Goal: Book appointment/travel/reservation

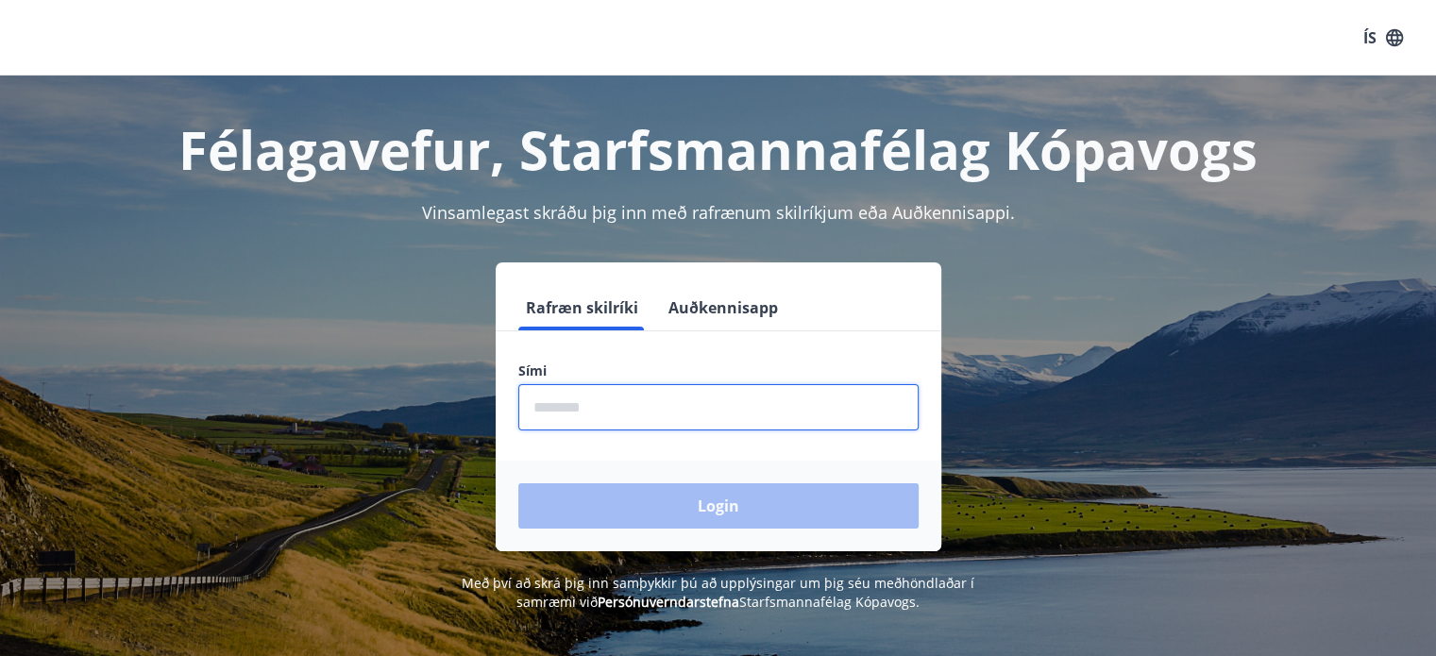
click at [642, 396] on input "phone" at bounding box center [718, 407] width 400 height 46
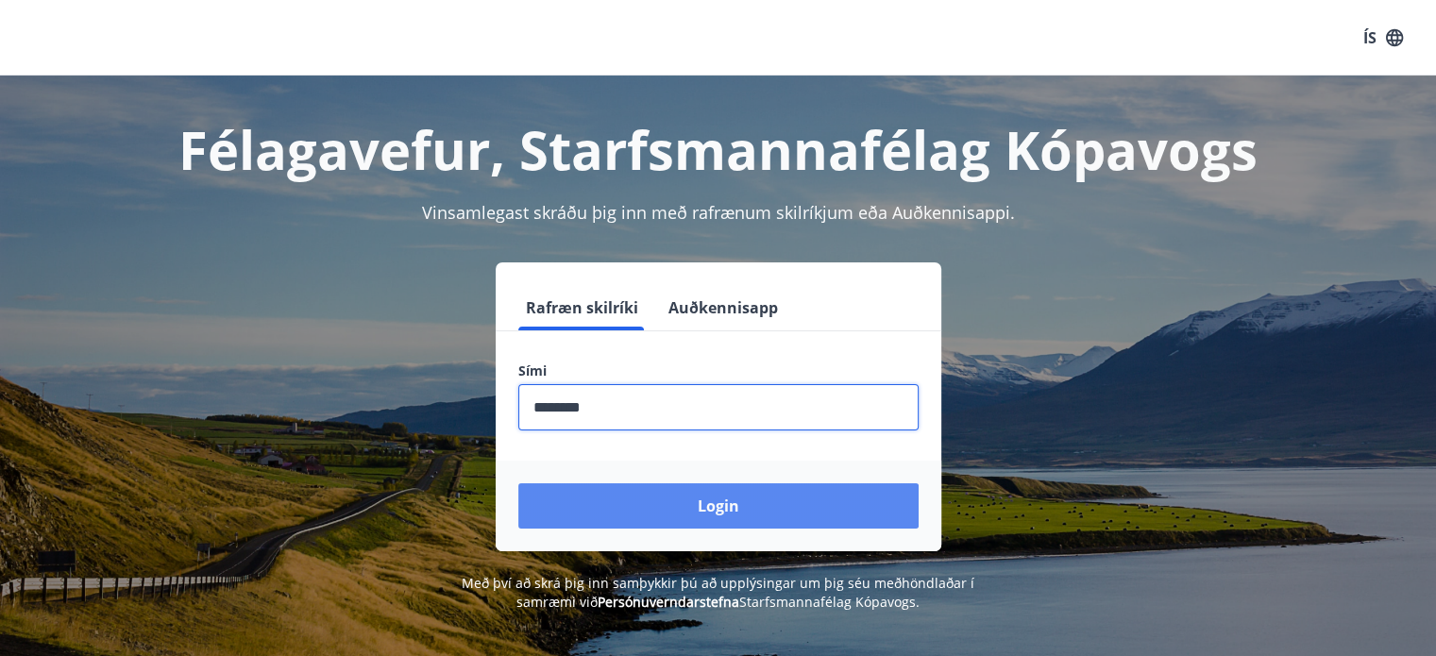
type input "********"
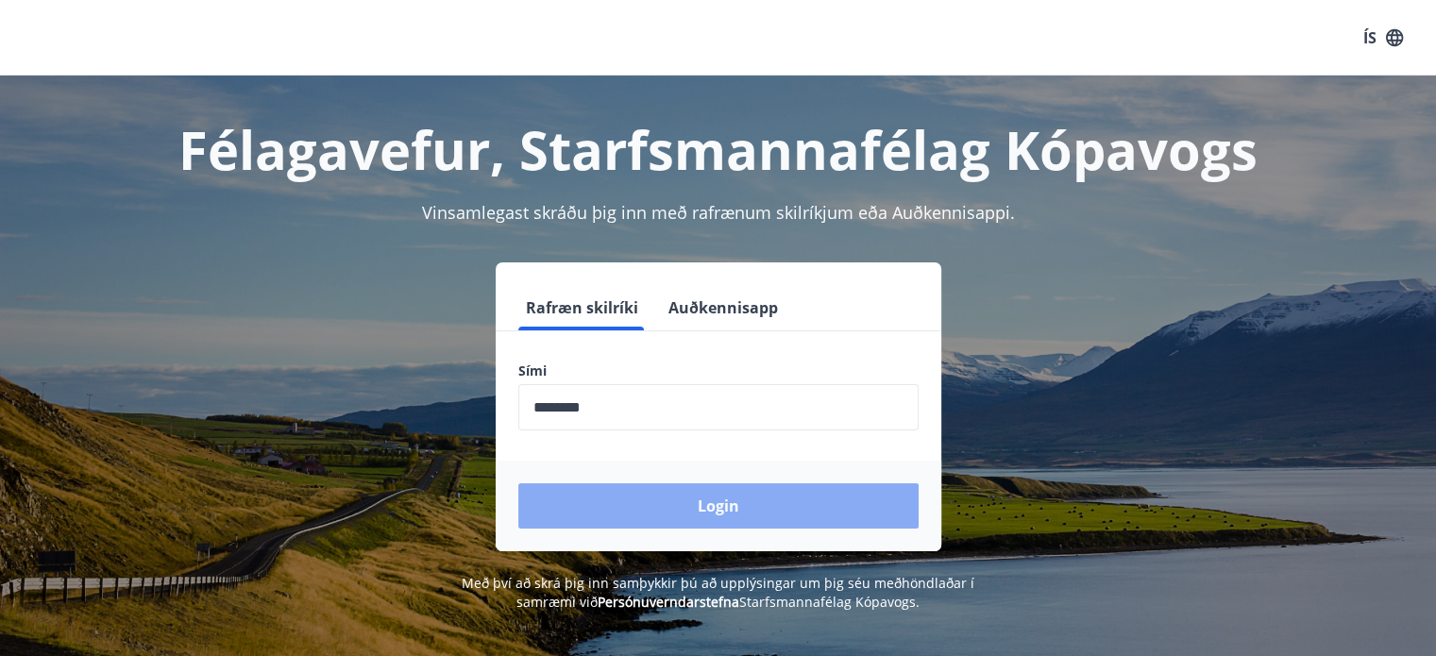
click at [675, 488] on button "Login" at bounding box center [718, 506] width 400 height 45
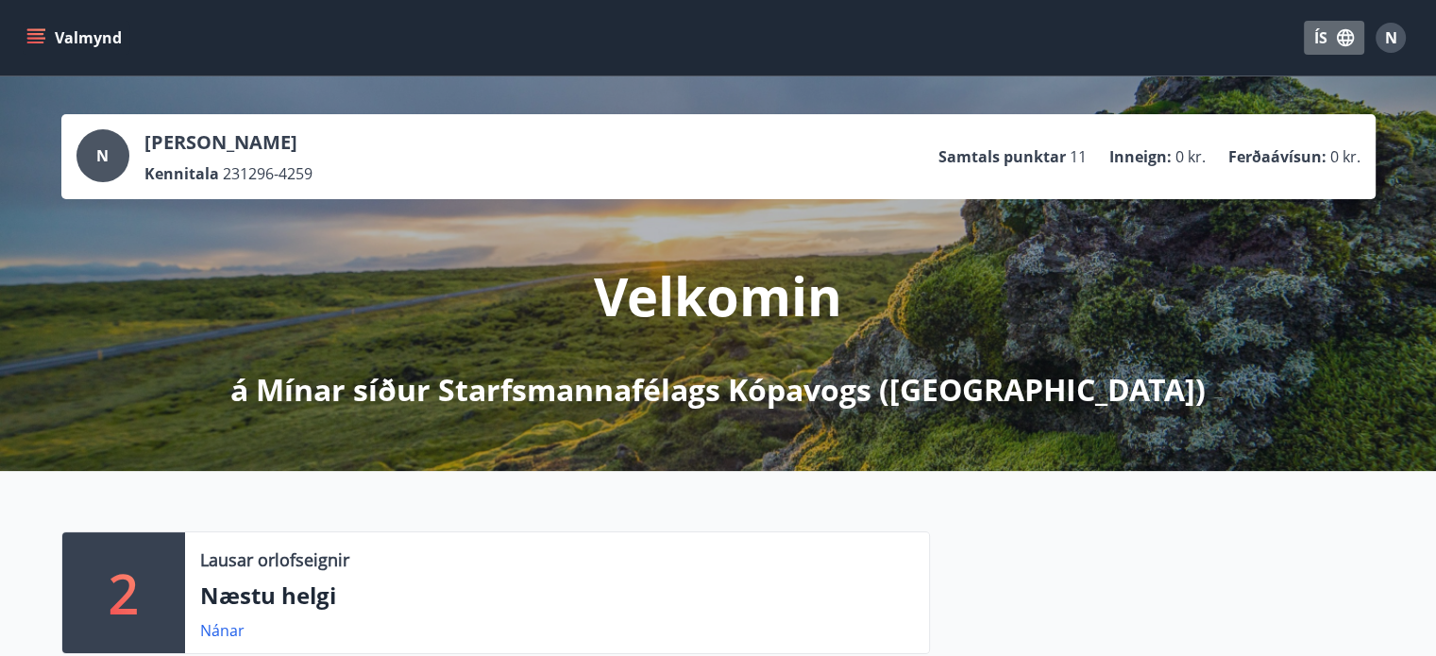
click at [1344, 33] on icon "button" at bounding box center [1345, 37] width 17 height 17
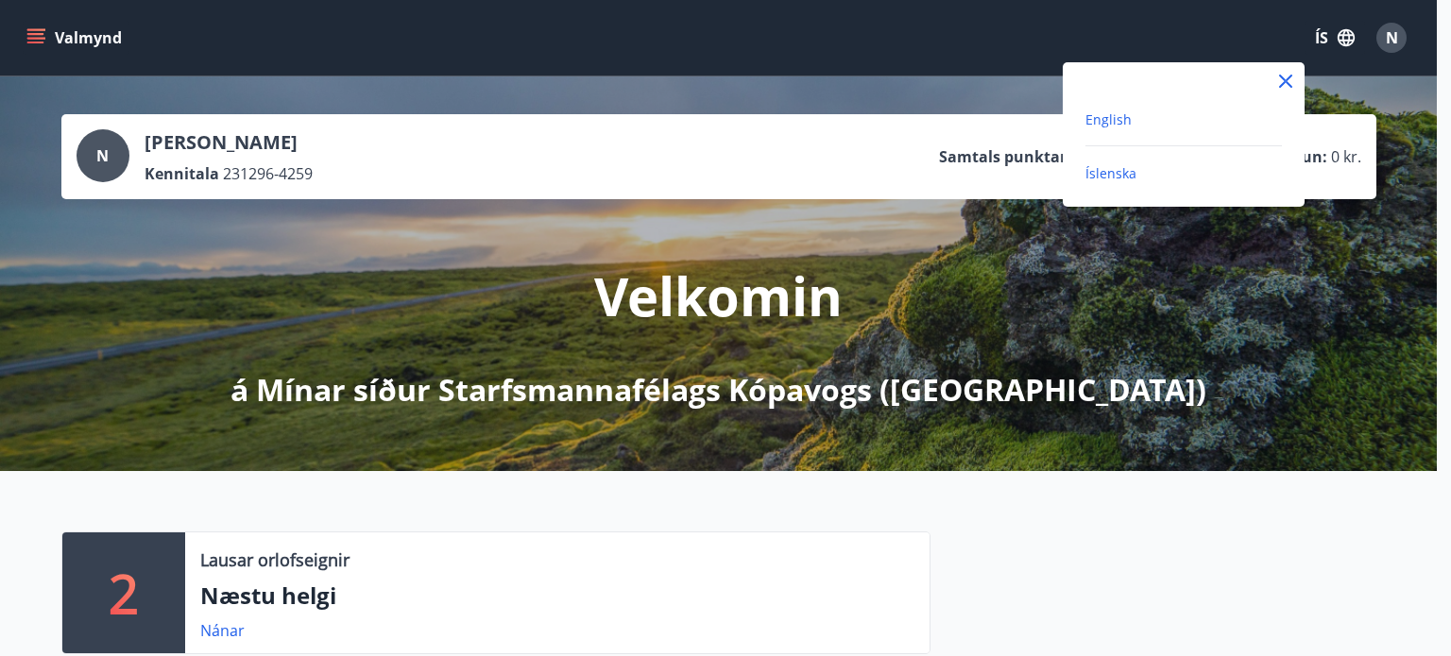
click at [1114, 120] on span "English" at bounding box center [1108, 119] width 46 height 18
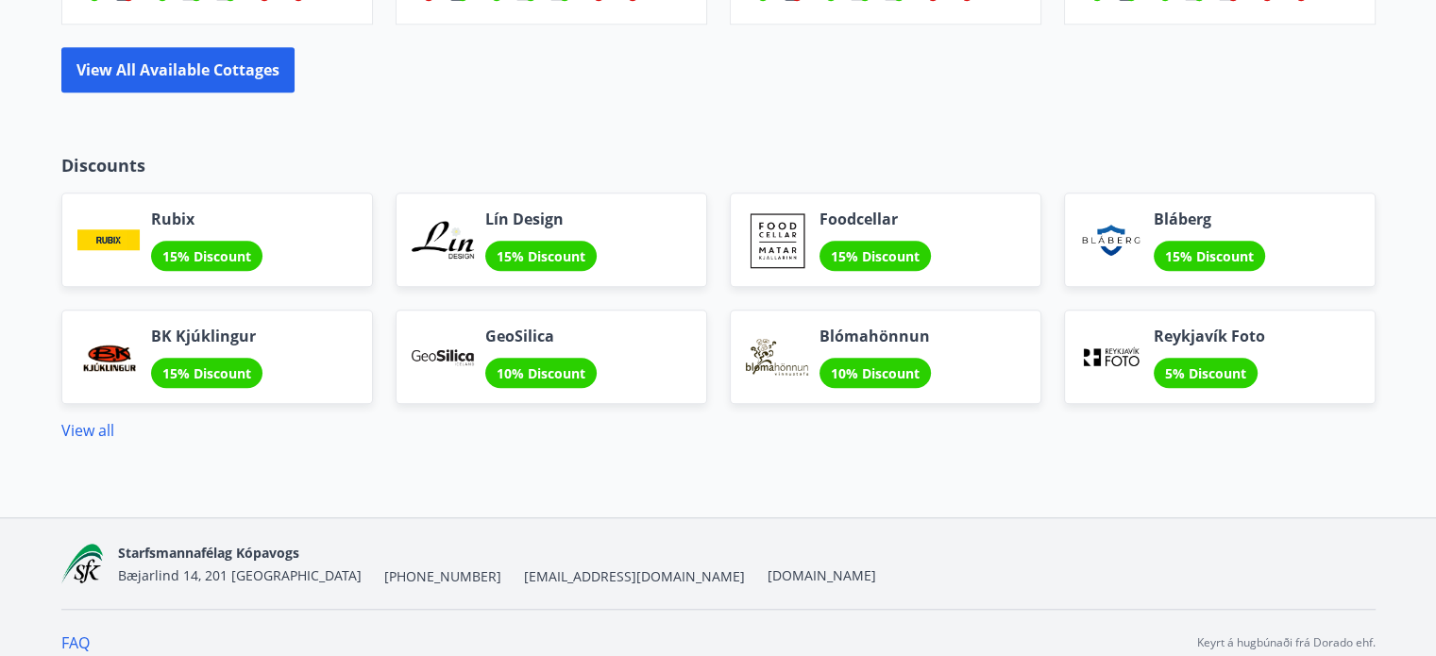
scroll to position [1583, 0]
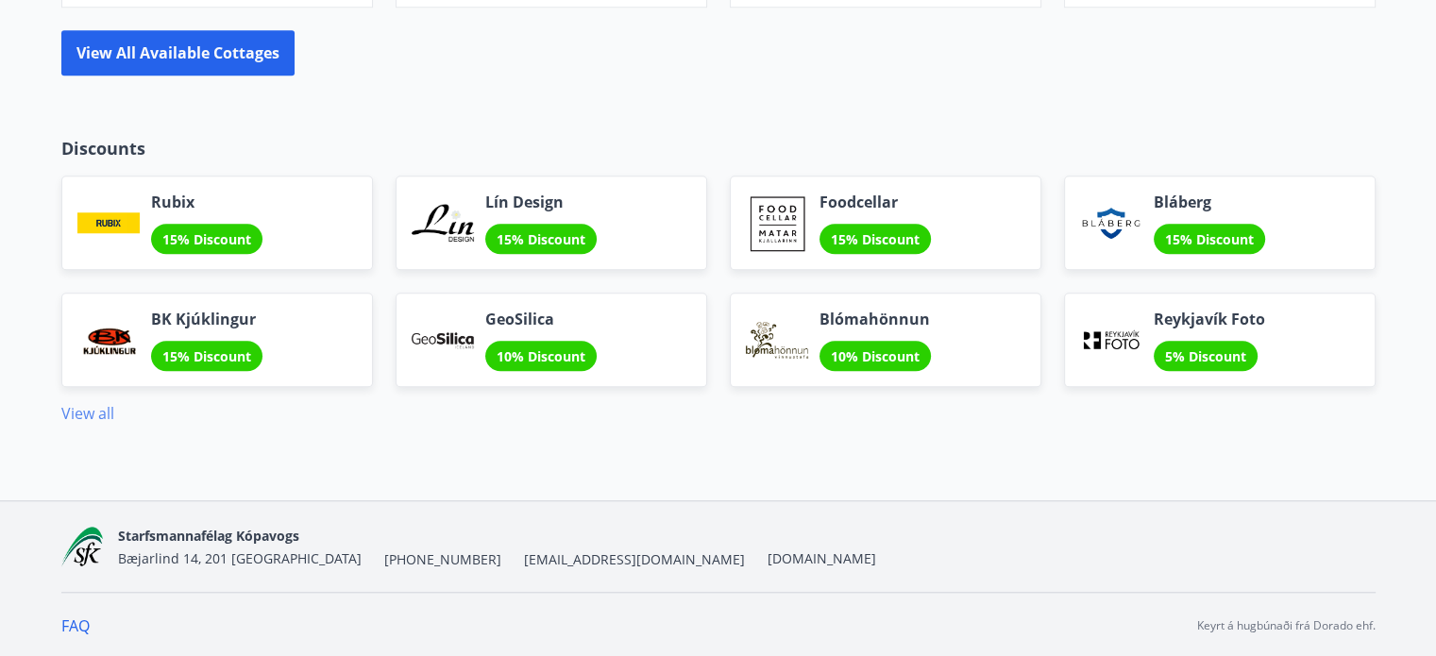
click at [79, 411] on link "View all" at bounding box center [87, 413] width 53 height 21
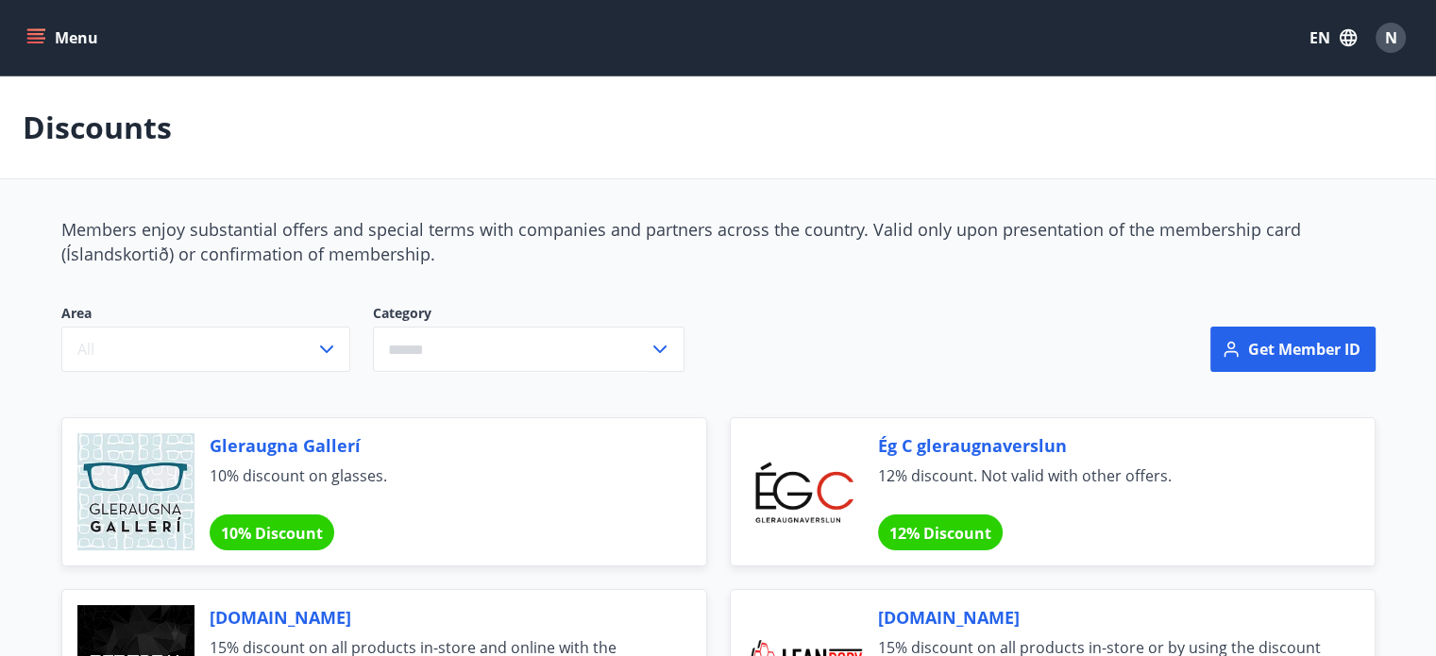
click at [38, 49] on button "Menu" at bounding box center [64, 38] width 83 height 34
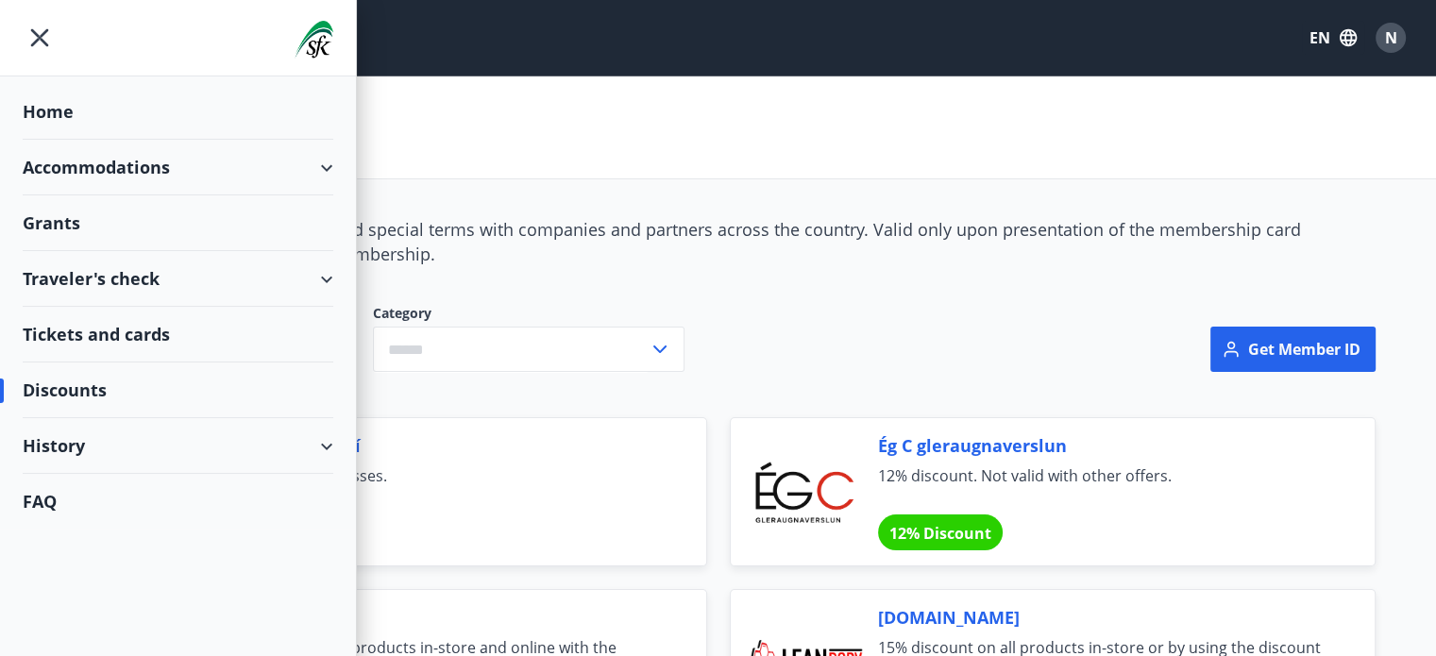
click at [232, 328] on div "Tickets and cards" at bounding box center [178, 335] width 311 height 56
click at [183, 399] on div "Discounts" at bounding box center [178, 391] width 311 height 56
click at [96, 399] on div "Discounts" at bounding box center [178, 391] width 311 height 56
click at [333, 275] on icon at bounding box center [326, 279] width 23 height 23
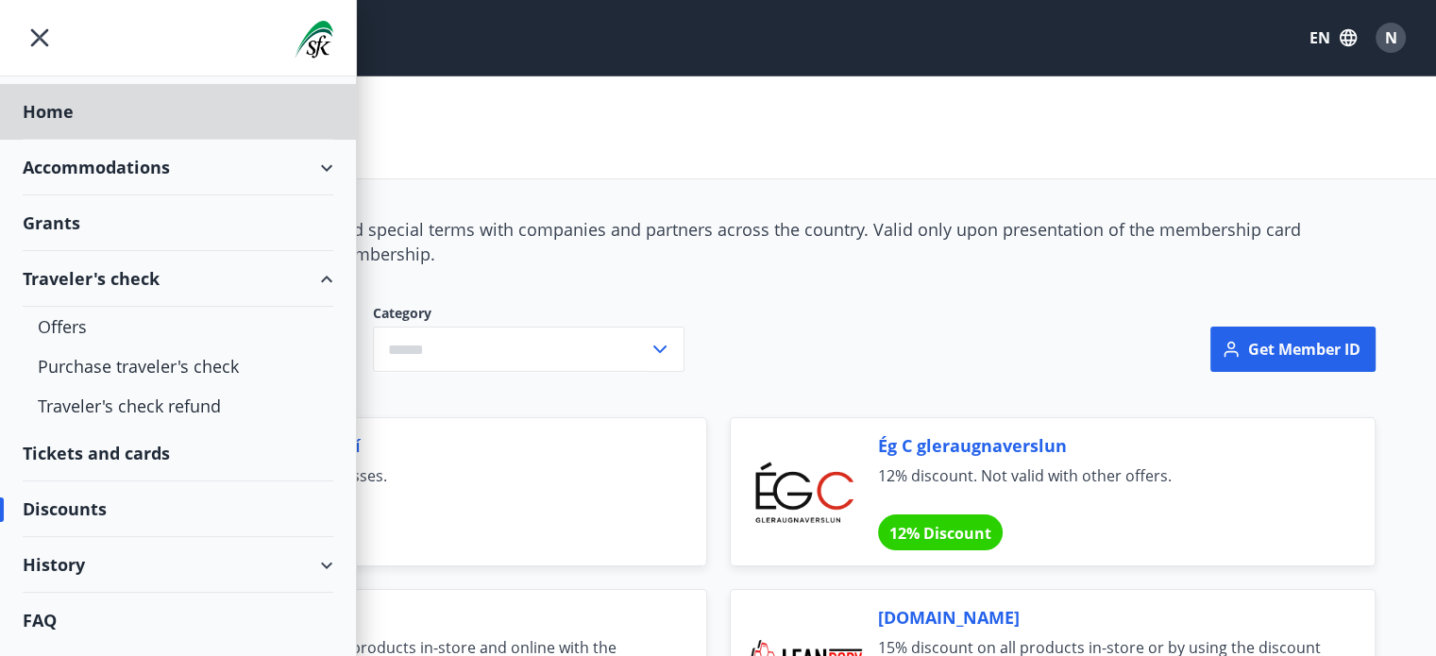
click at [78, 222] on div "Grants" at bounding box center [178, 223] width 311 height 56
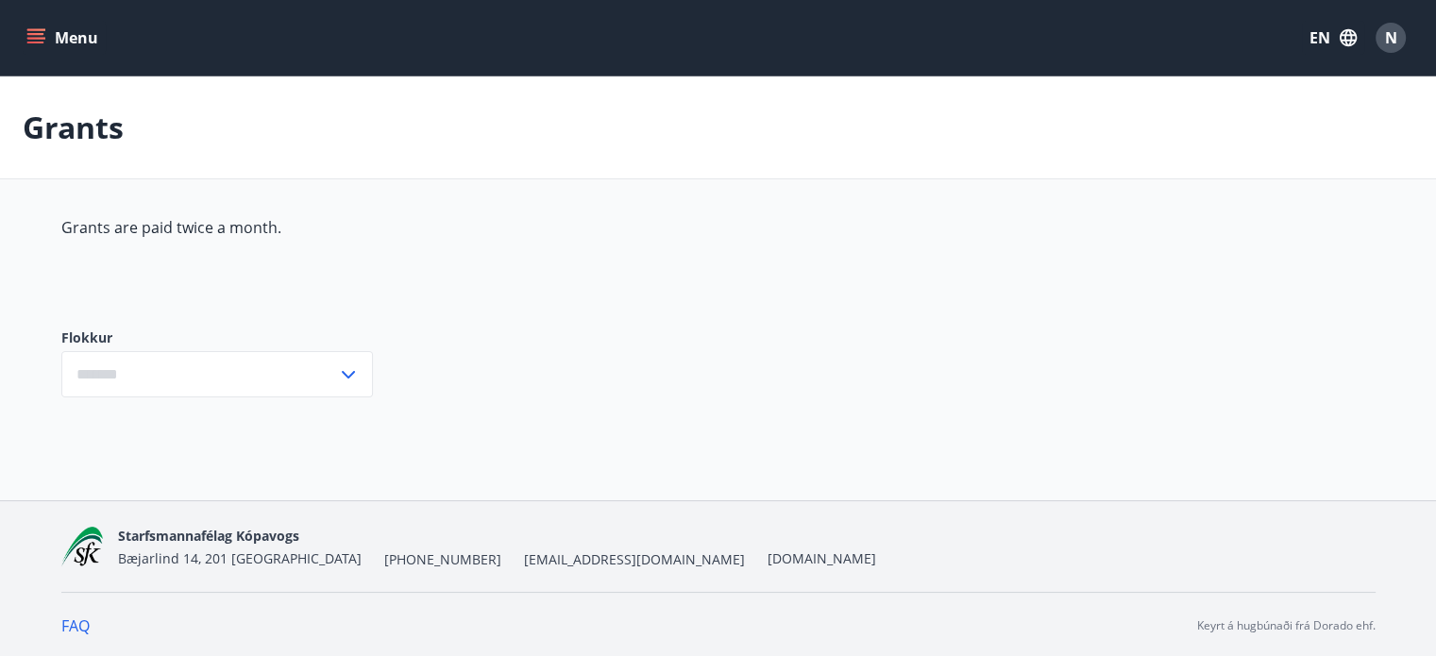
type input "***"
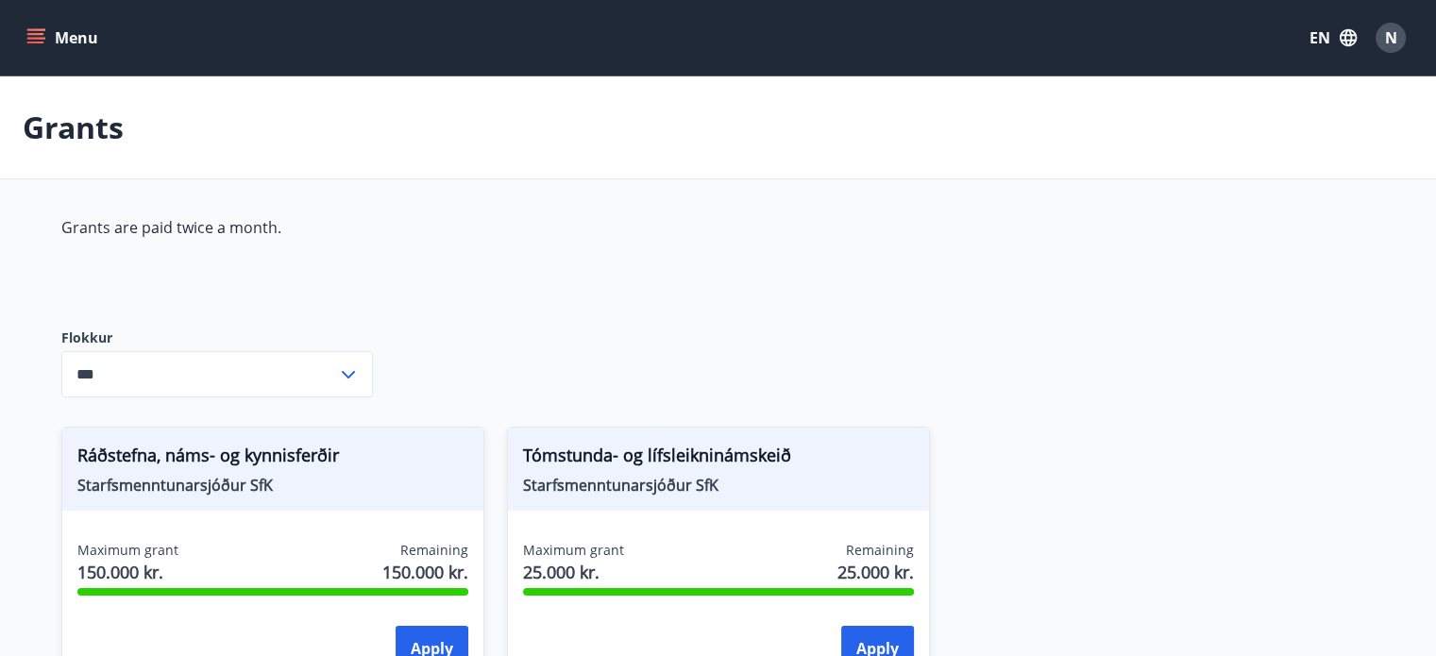
click at [353, 359] on div "*** ​" at bounding box center [217, 374] width 312 height 46
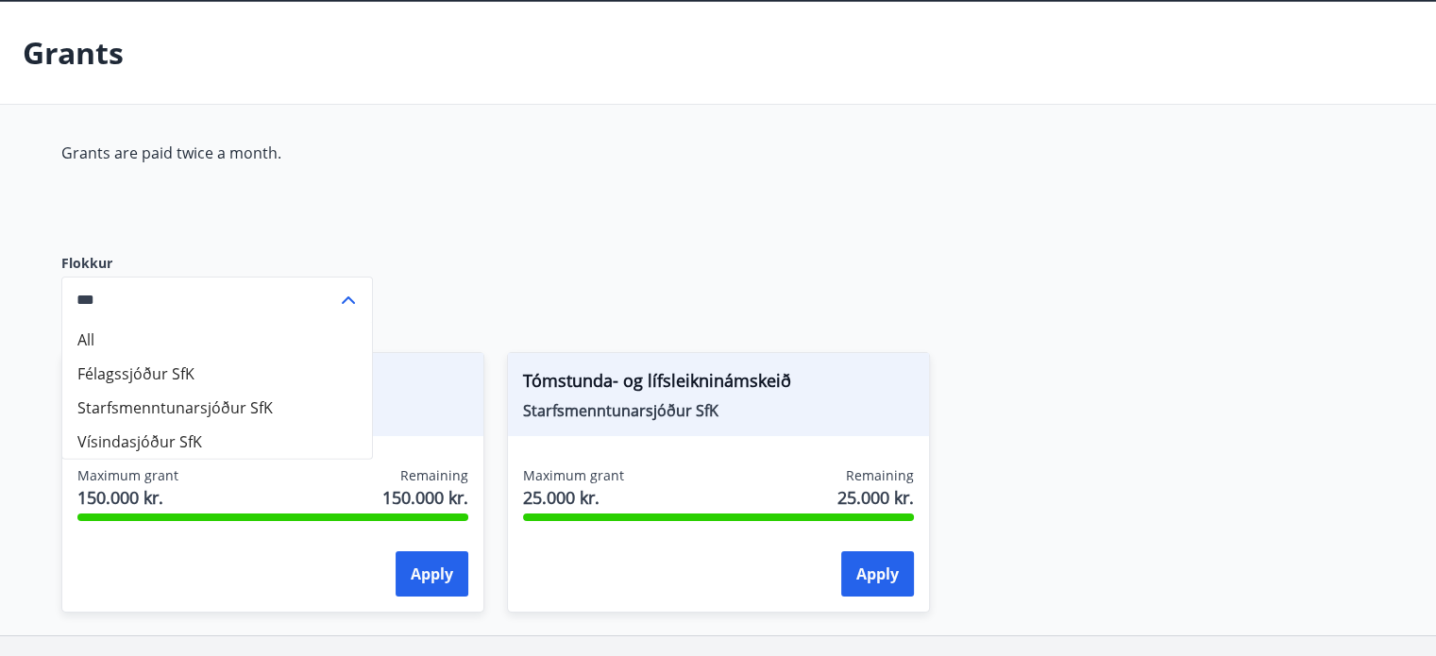
scroll to position [76, 0]
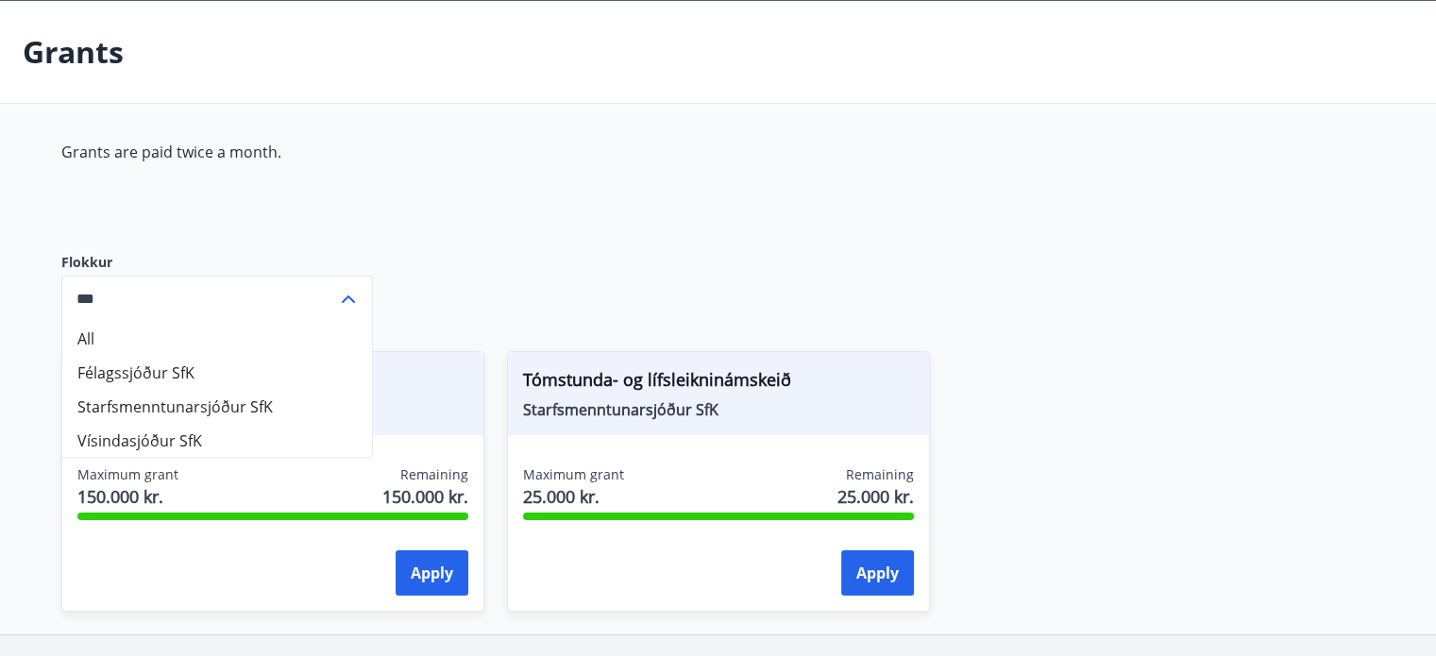
click at [461, 259] on div "Grants are paid twice a month. Flokkur All Félagssjóður SfK Starfsmenntunarsjóð…" at bounding box center [718, 388] width 1315 height 493
click at [344, 293] on icon at bounding box center [348, 299] width 23 height 23
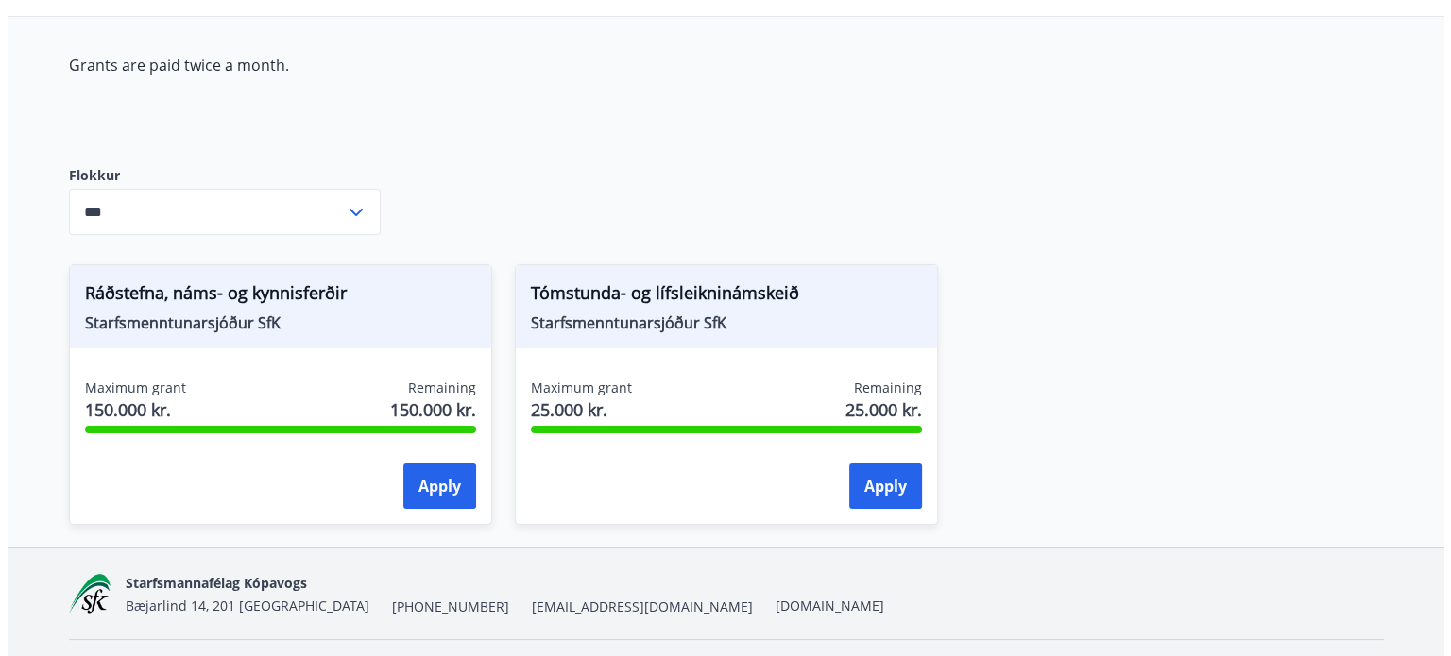
scroll to position [212, 0]
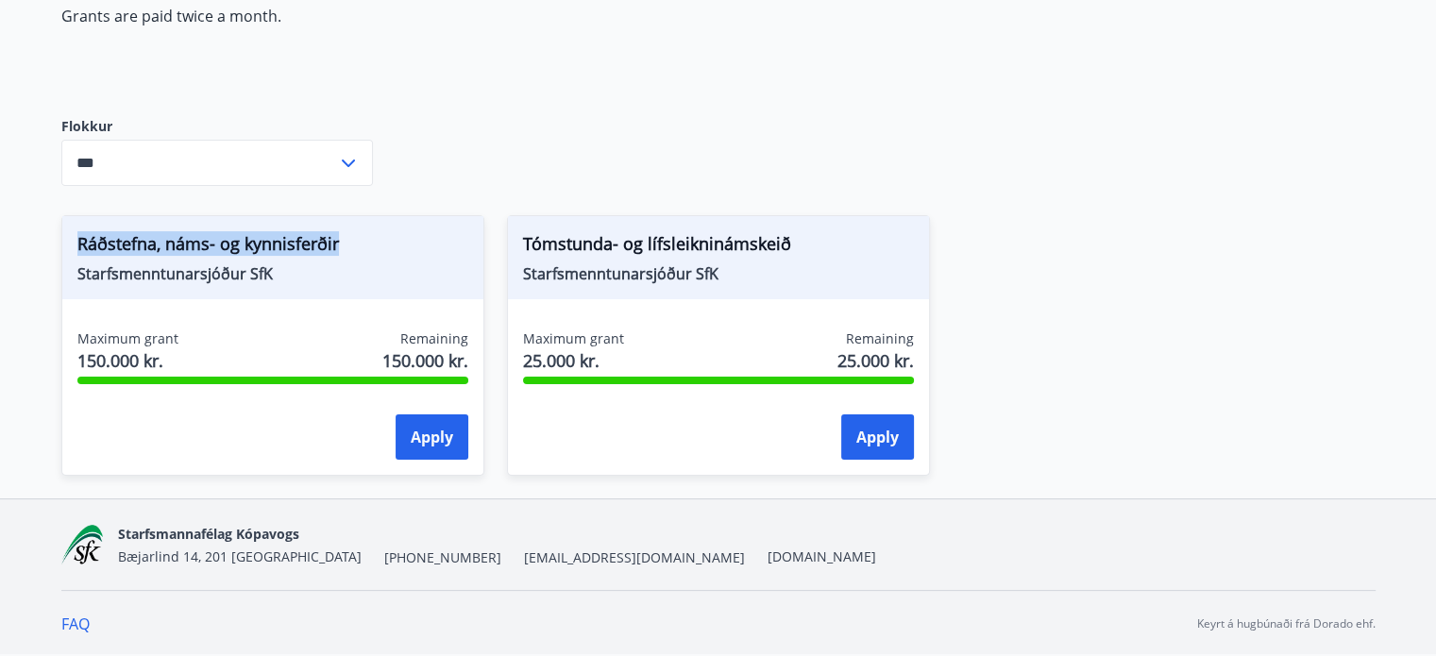
drag, startPoint x: 72, startPoint y: 237, endPoint x: 342, endPoint y: 234, distance: 270.1
click at [342, 234] on div "Ráðstefna, náms- og kynnisferðir Starfsmenntunarsjóður SfK" at bounding box center [272, 257] width 421 height 83
click at [315, 241] on span "Ráðstefna, náms- og kynnisferðir" at bounding box center [272, 247] width 391 height 32
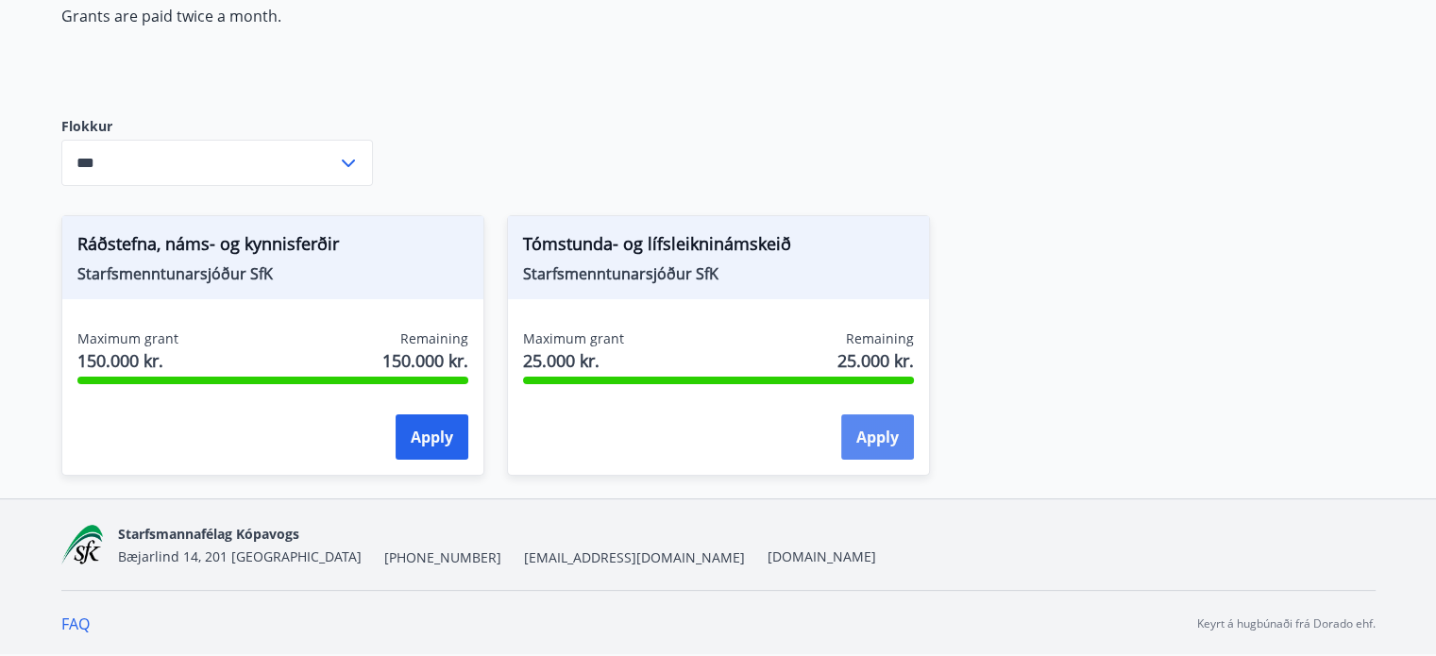
click at [850, 442] on button "Apply" at bounding box center [877, 437] width 73 height 45
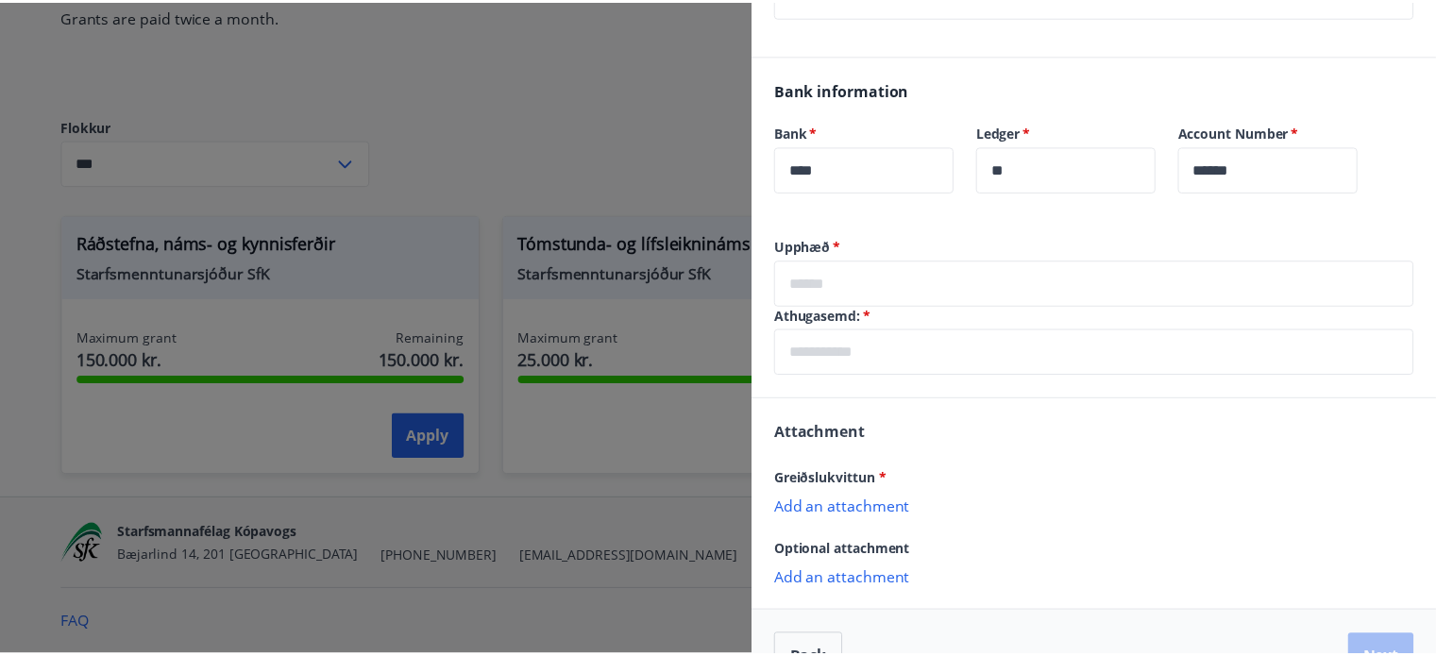
scroll to position [829, 0]
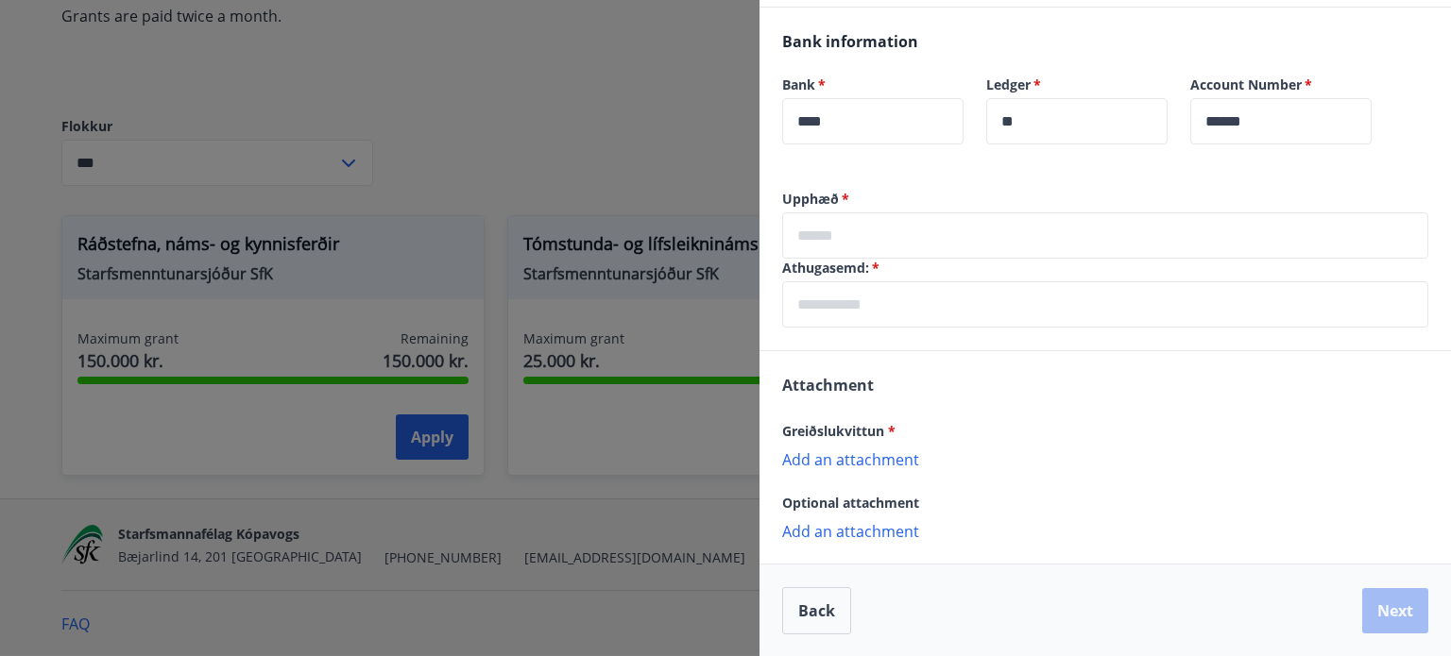
click at [642, 124] on div at bounding box center [725, 328] width 1451 height 656
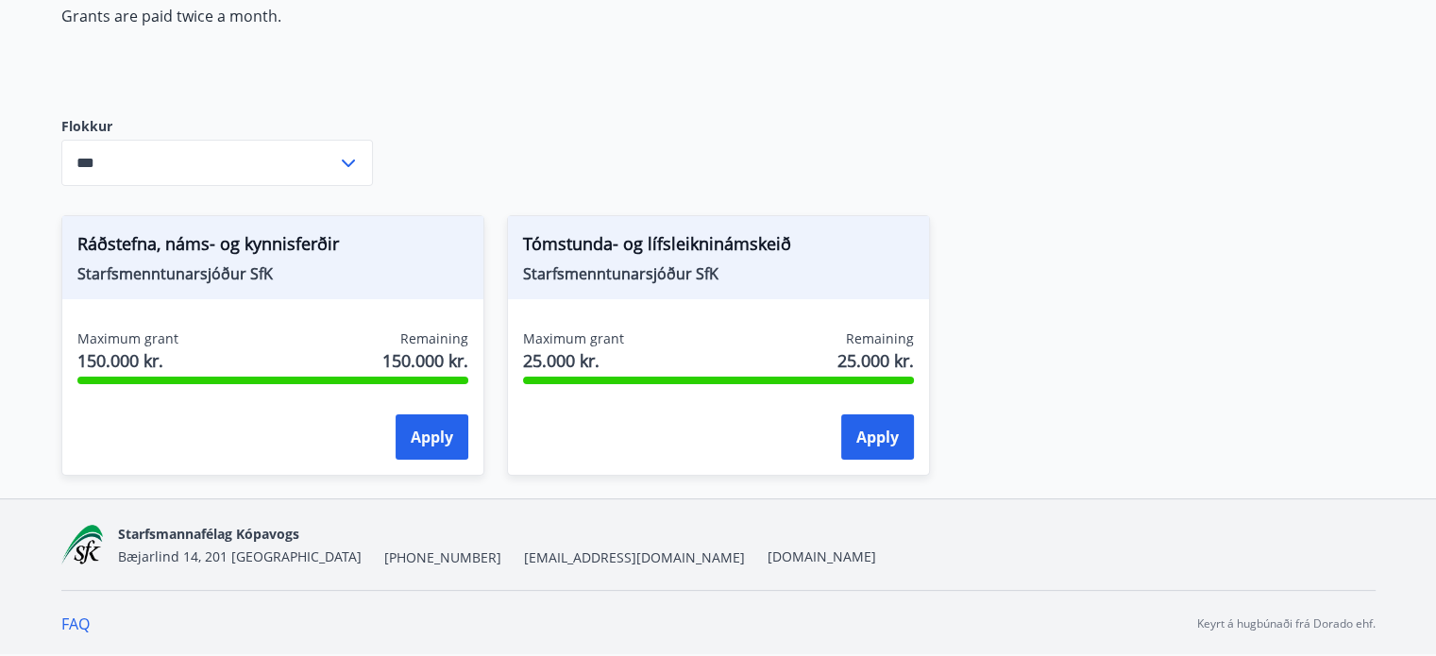
click at [458, 412] on div "Maximum grant 150.000 kr. Remaining 150.000 kr. Apply" at bounding box center [272, 399] width 421 height 138
click at [457, 422] on button "Apply" at bounding box center [432, 437] width 73 height 45
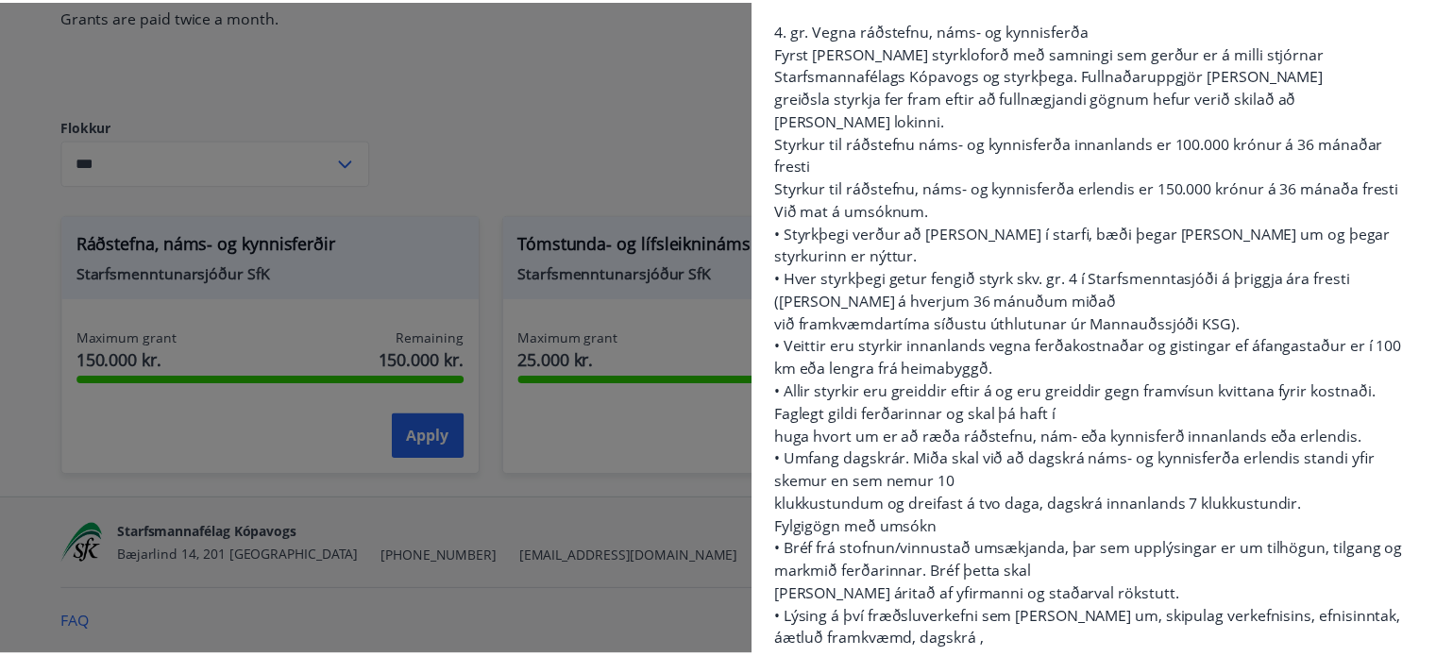
scroll to position [200, 0]
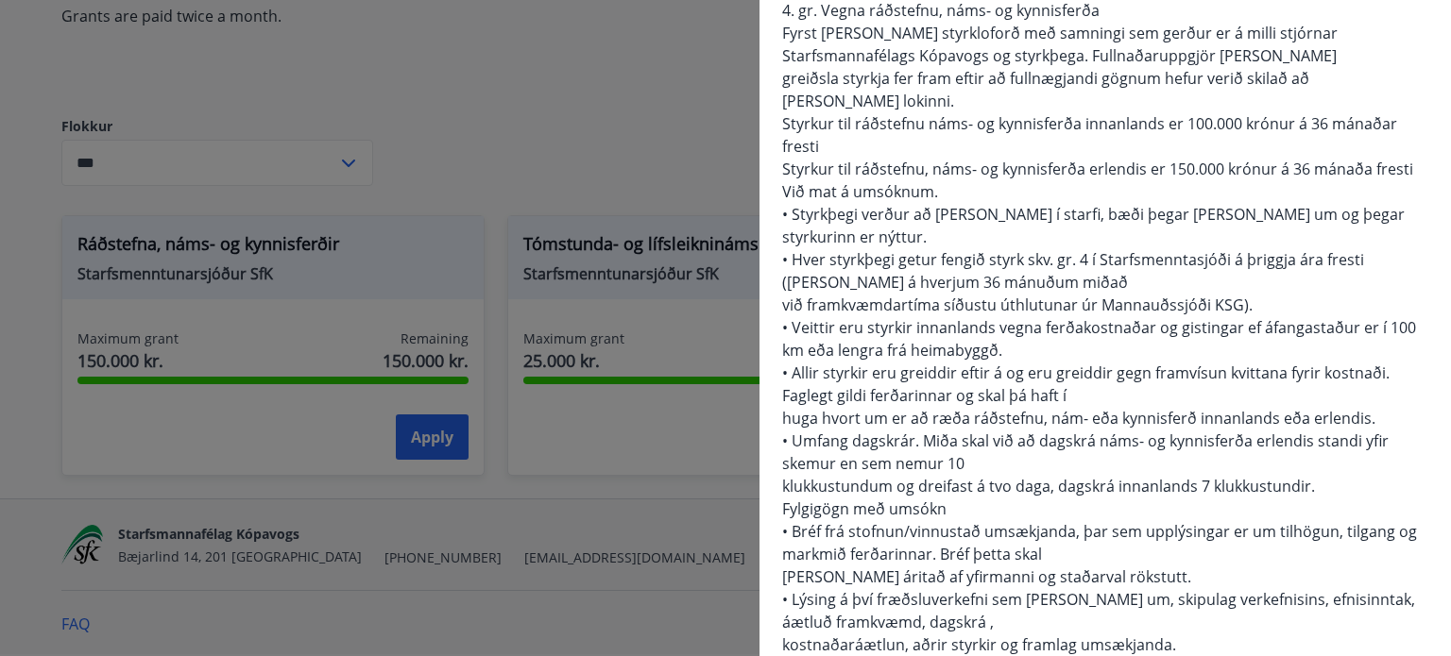
click at [608, 76] on div at bounding box center [725, 328] width 1451 height 656
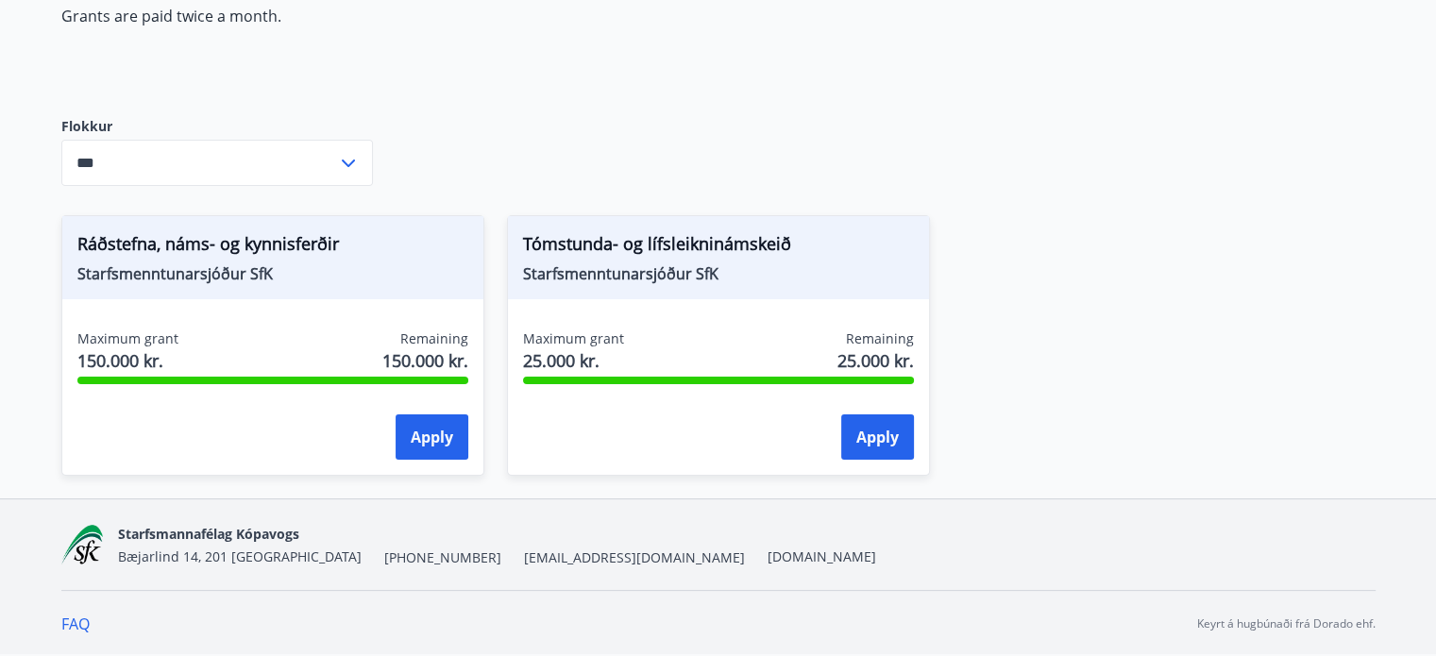
scroll to position [0, 0]
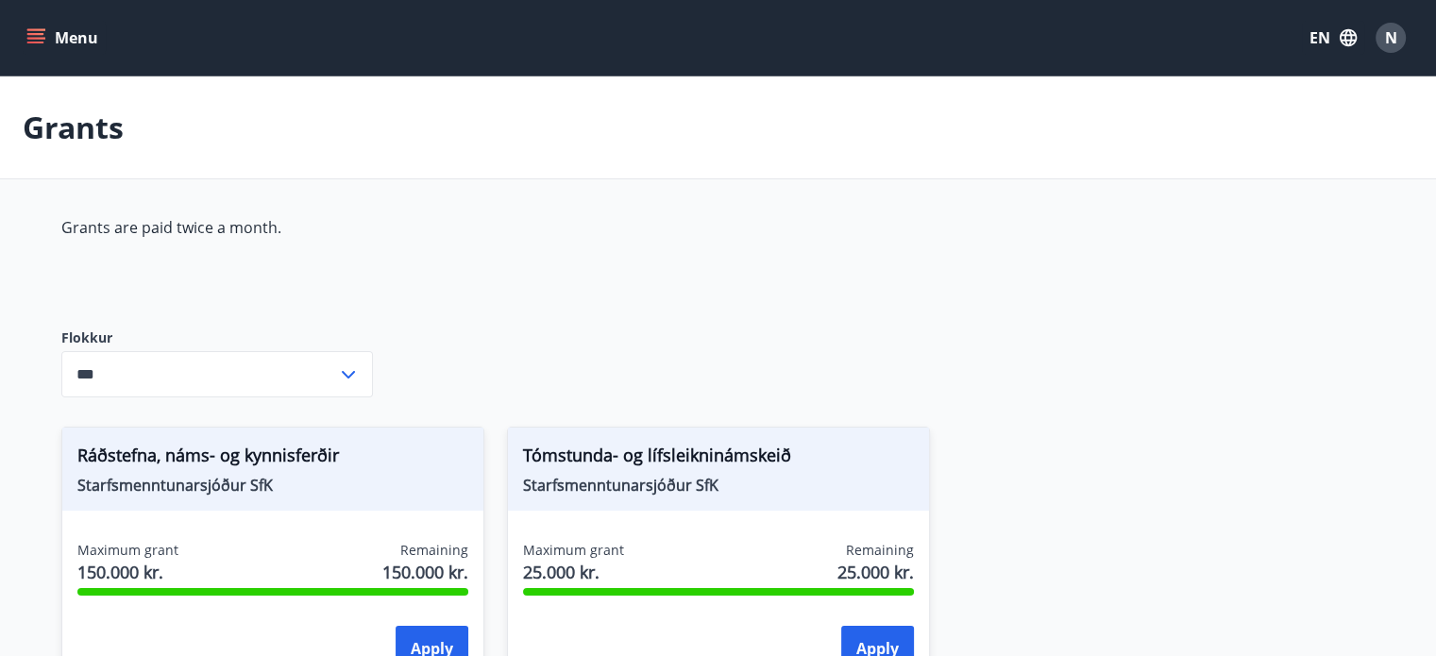
click at [26, 36] on icon "menu" at bounding box center [35, 37] width 19 height 19
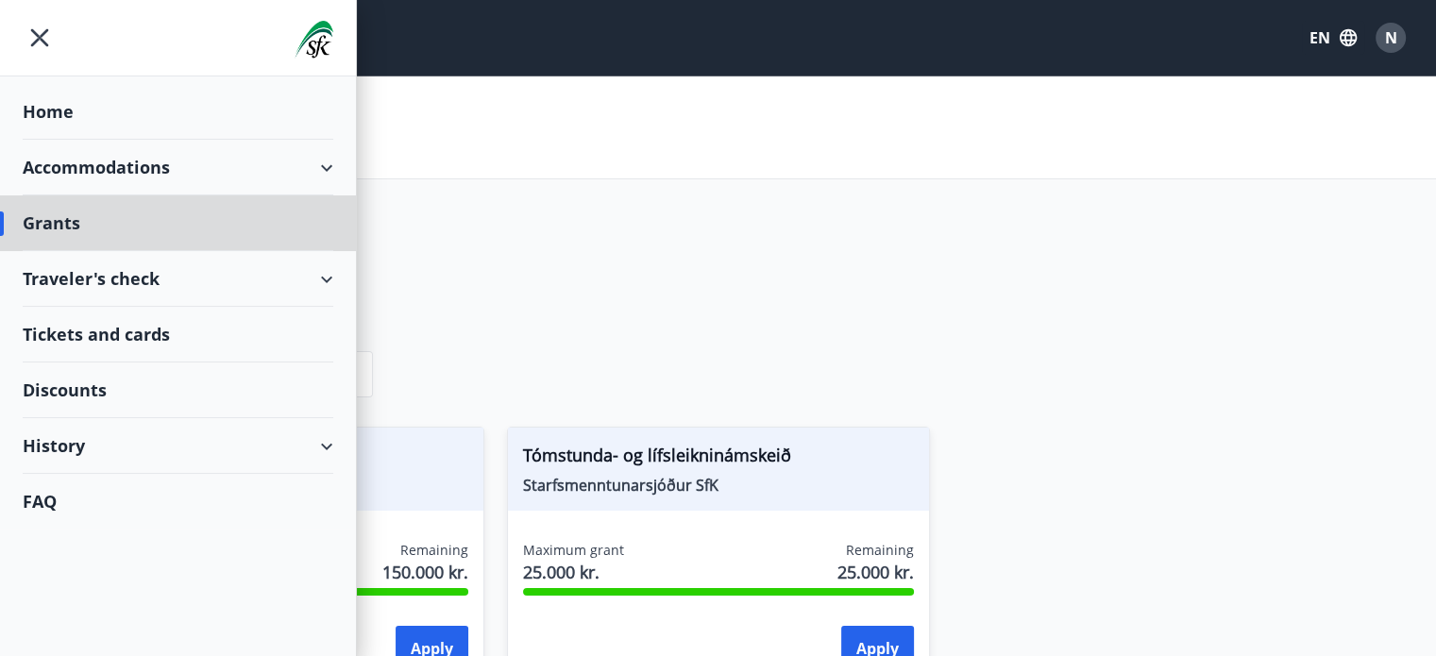
click at [53, 110] on div "Home" at bounding box center [178, 112] width 311 height 56
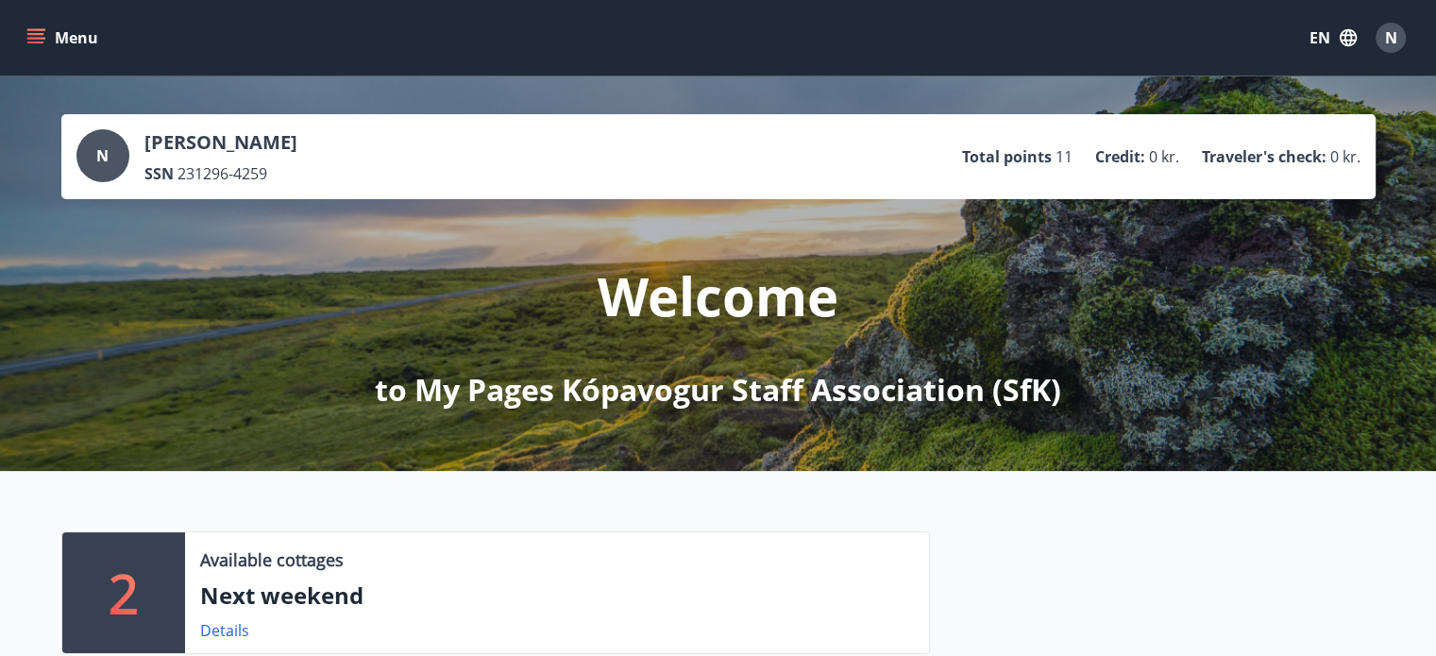
click at [76, 33] on button "Menu" at bounding box center [64, 38] width 83 height 34
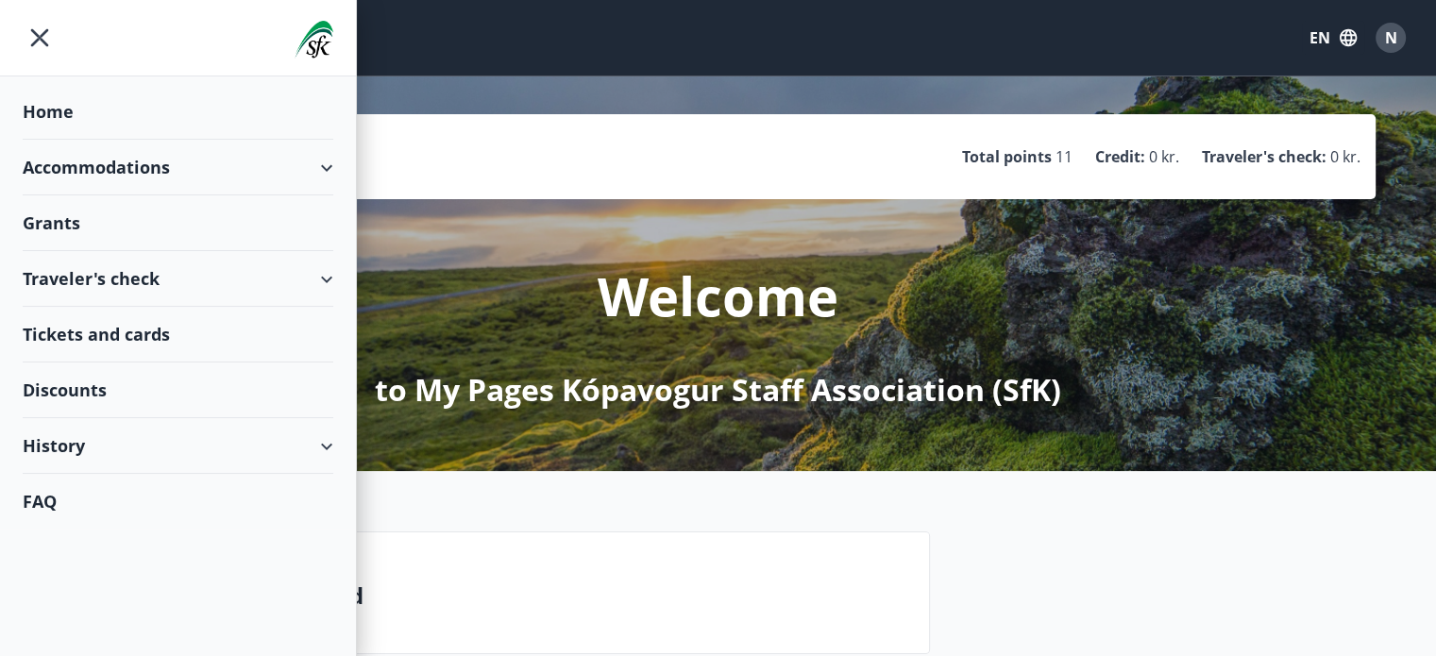
click at [134, 228] on div "Grants" at bounding box center [178, 223] width 311 height 56
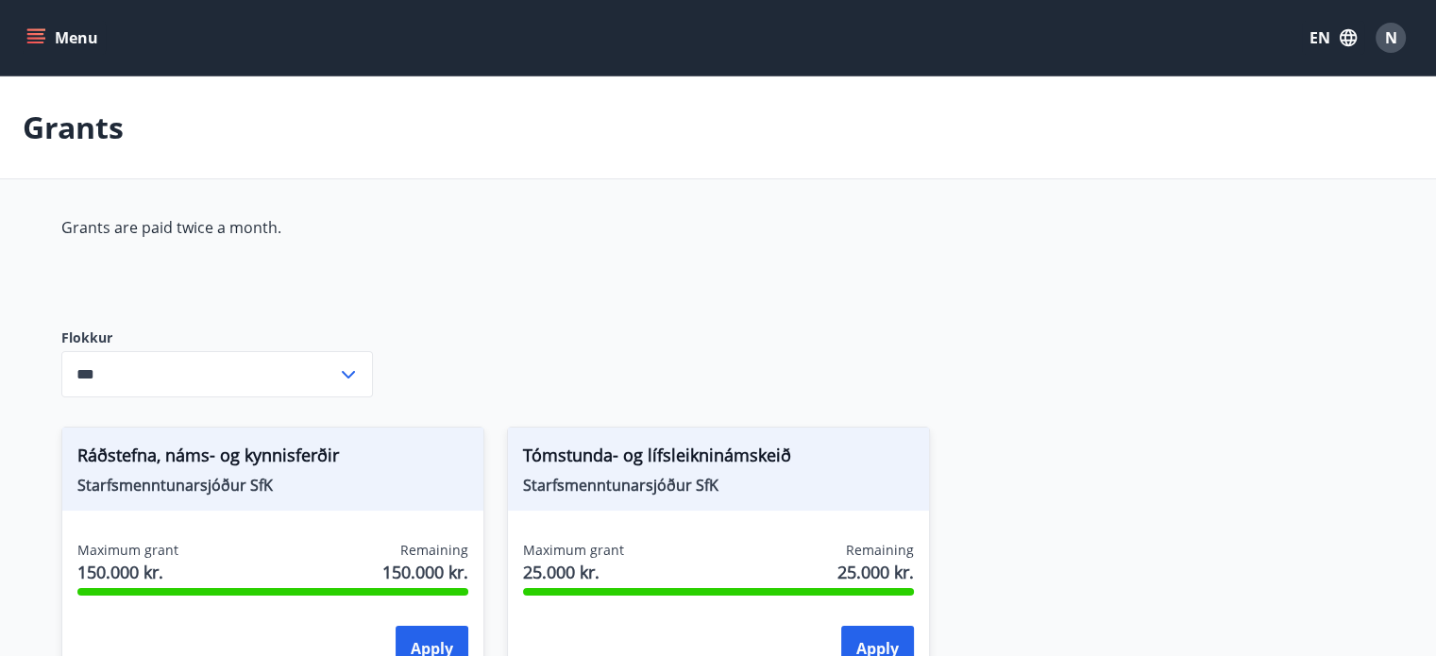
type input "***"
click at [59, 44] on button "Menu" at bounding box center [64, 38] width 83 height 34
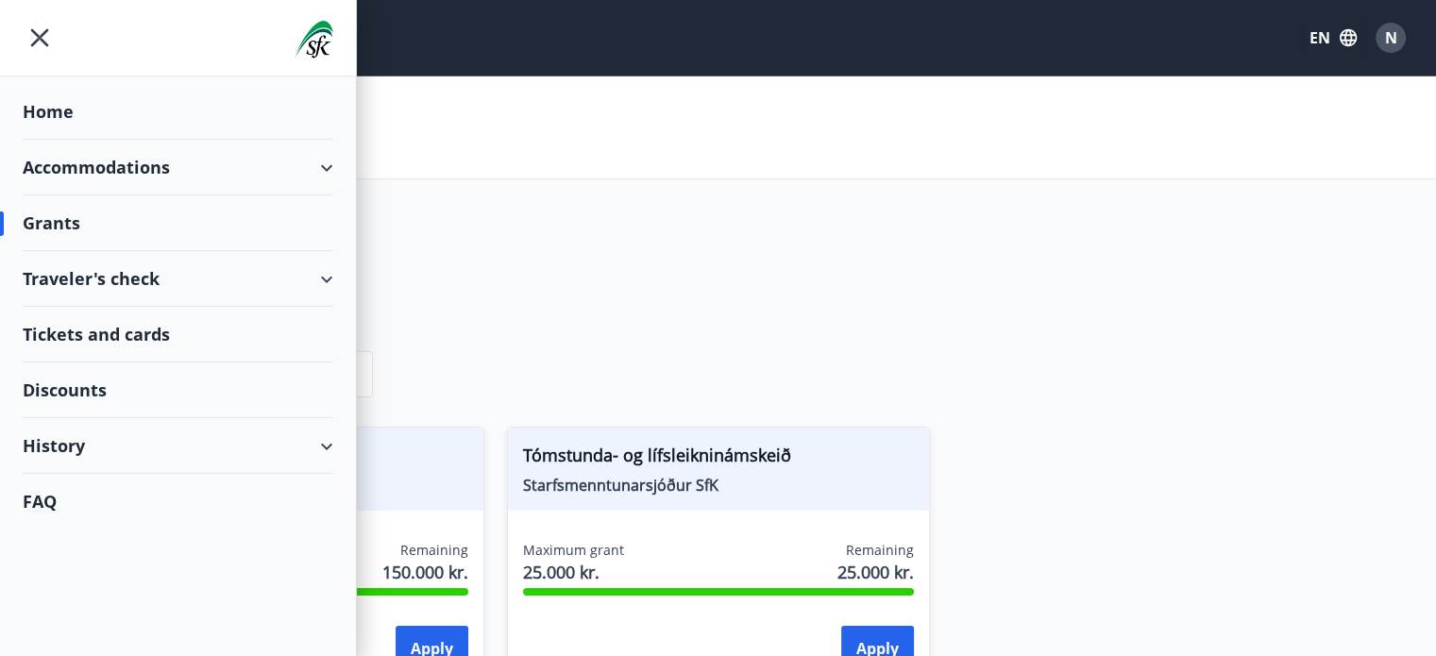
click at [318, 158] on div "Accommodations" at bounding box center [178, 168] width 311 height 56
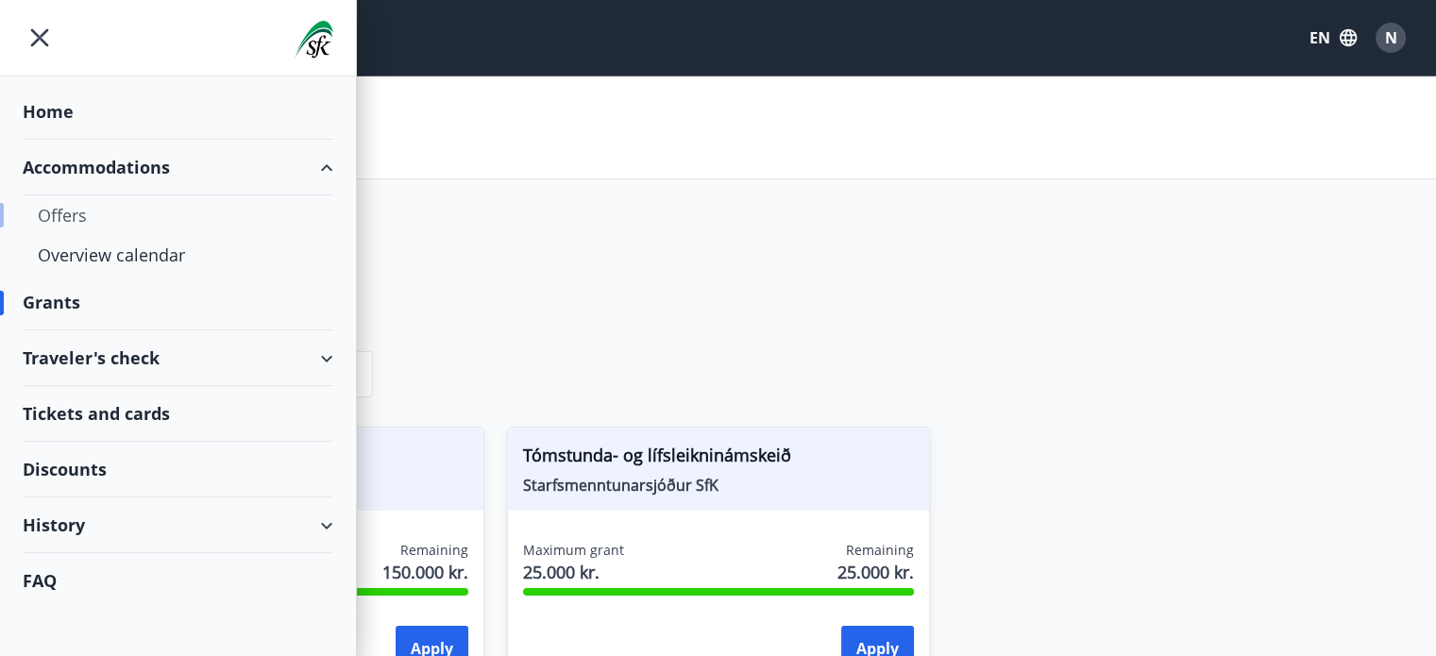
click at [115, 211] on div "Offers" at bounding box center [178, 215] width 280 height 40
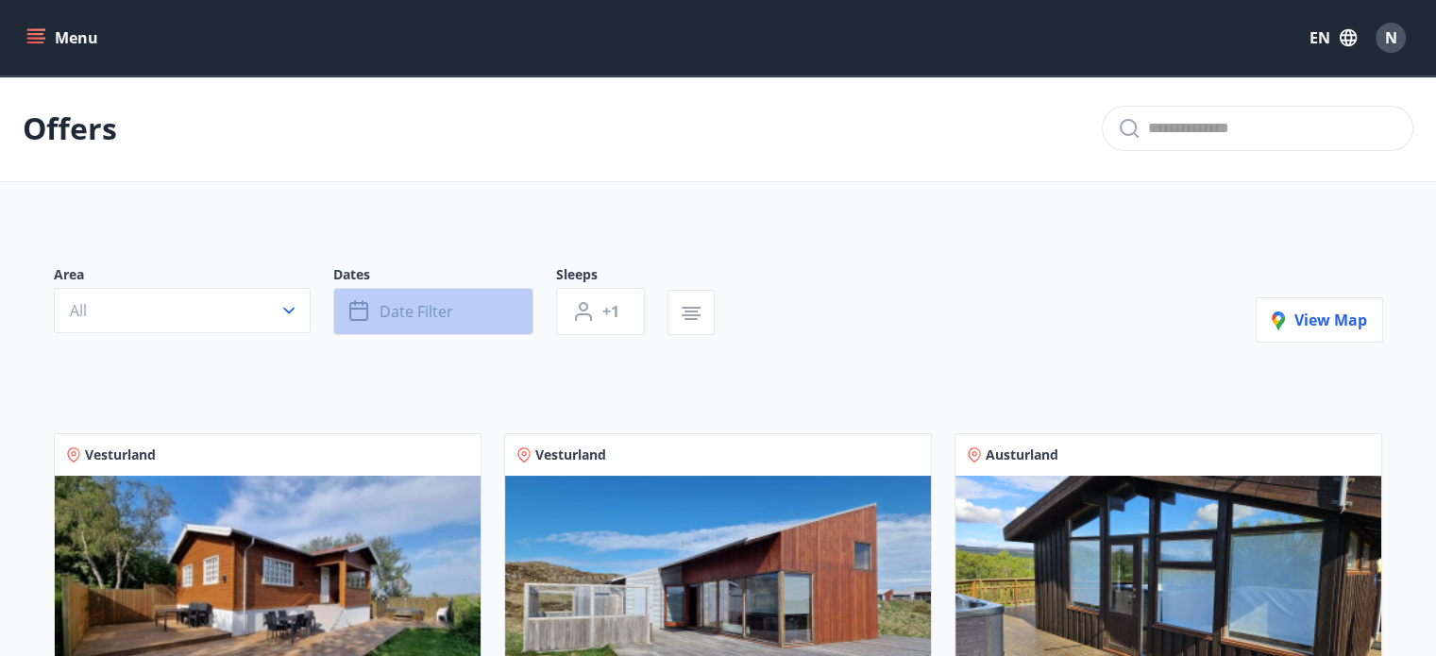
click at [418, 308] on span "Date filter" at bounding box center [417, 311] width 74 height 21
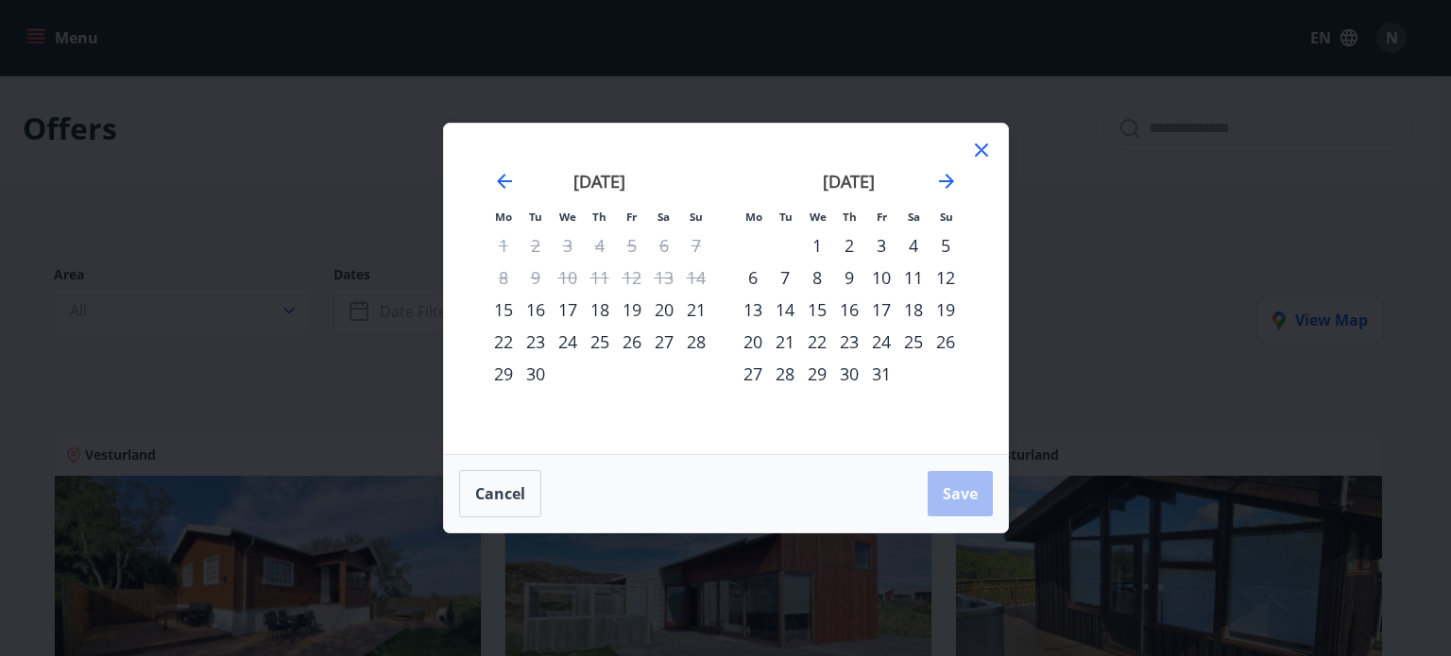
click at [628, 339] on div "26" at bounding box center [632, 342] width 32 height 32
click at [960, 486] on span "Save" at bounding box center [960, 494] width 35 height 21
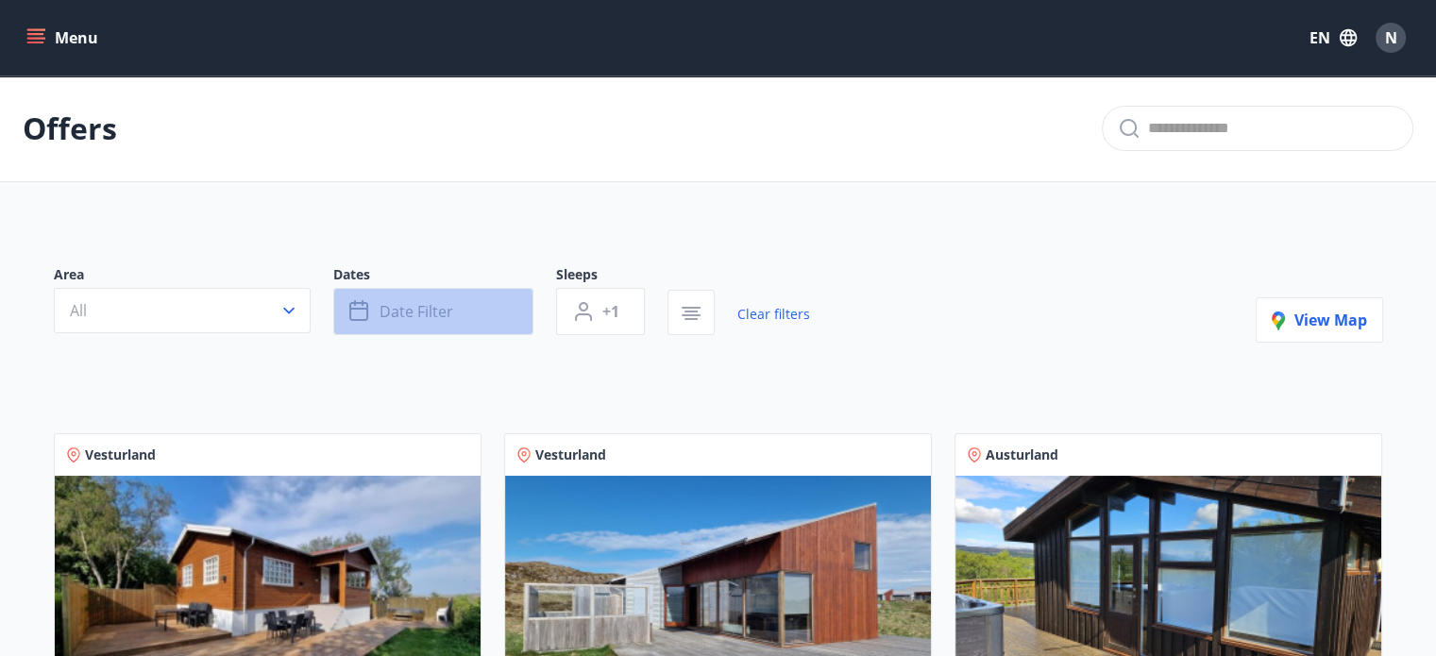
click at [491, 309] on button "Date filter" at bounding box center [433, 311] width 200 height 47
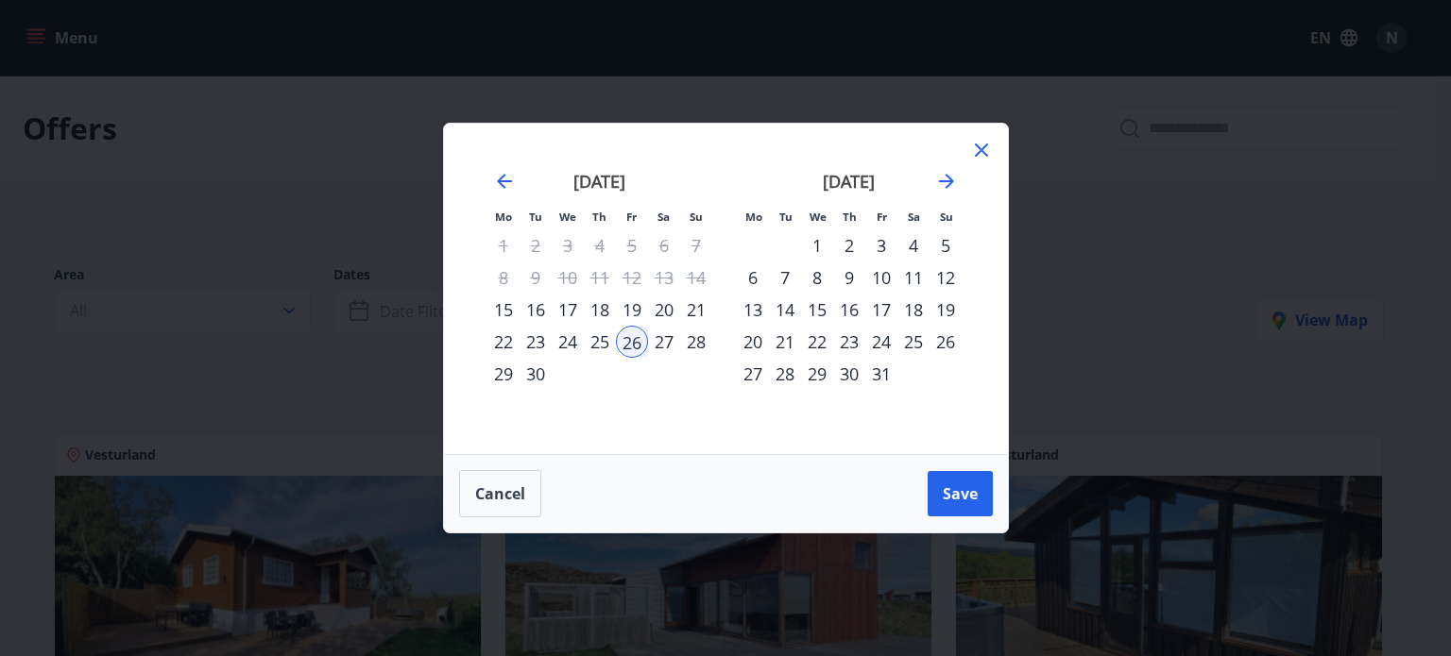
click at [693, 354] on div "28" at bounding box center [696, 342] width 32 height 32
click at [961, 477] on button "Save" at bounding box center [959, 493] width 65 height 45
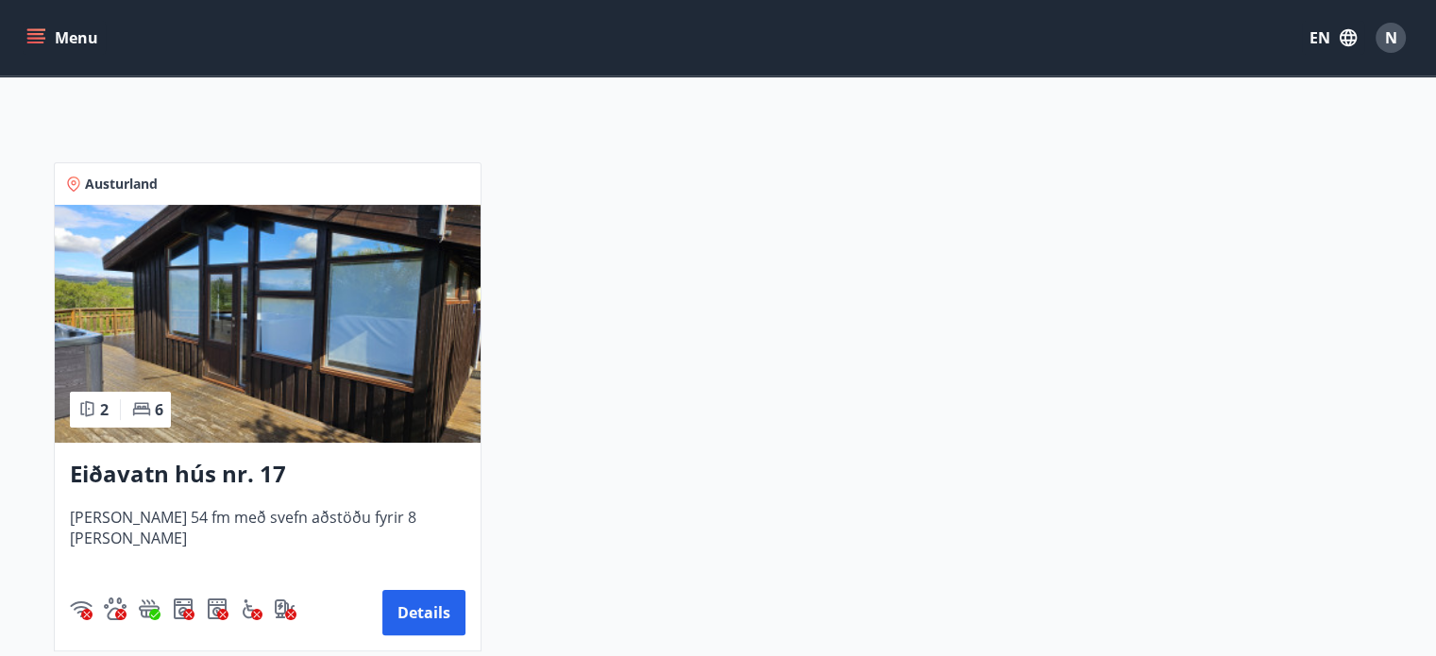
scroll to position [272, 0]
click at [206, 465] on h3 "Eiðavatn hús nr. 17" at bounding box center [268, 474] width 396 height 34
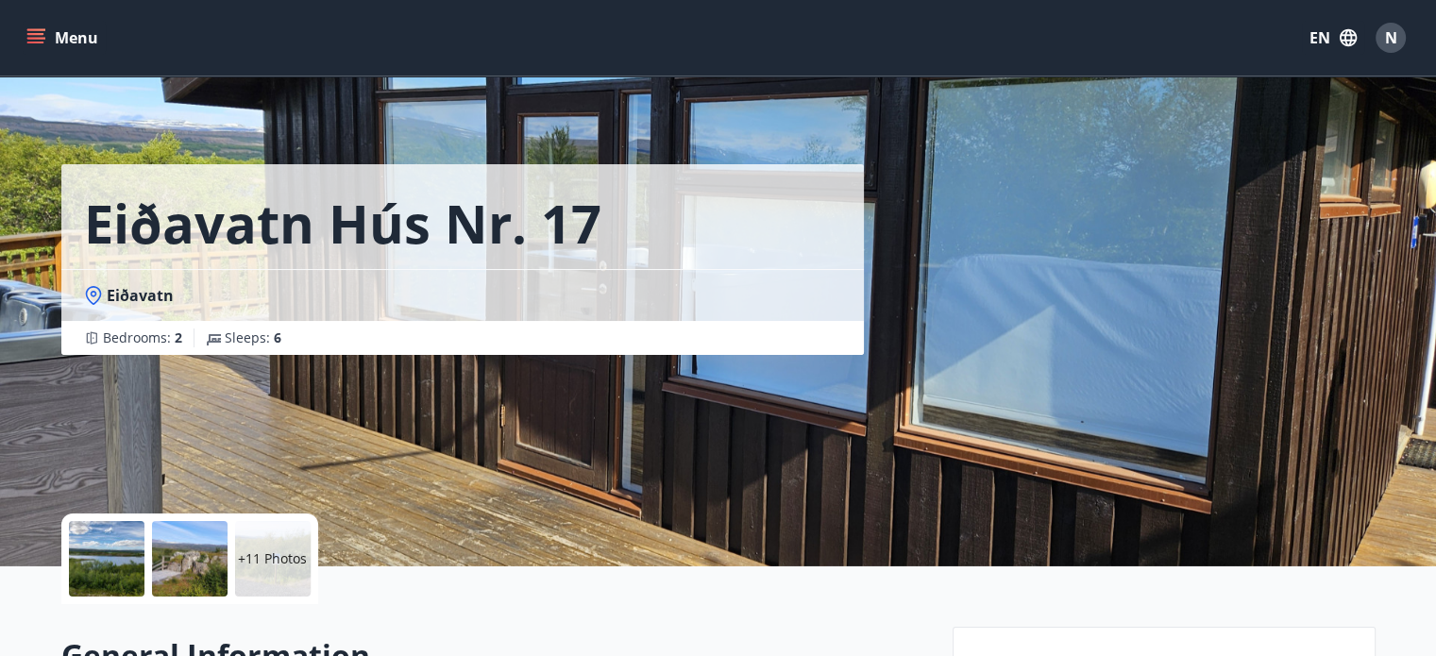
click at [257, 546] on div "+11 Photos" at bounding box center [273, 559] width 76 height 76
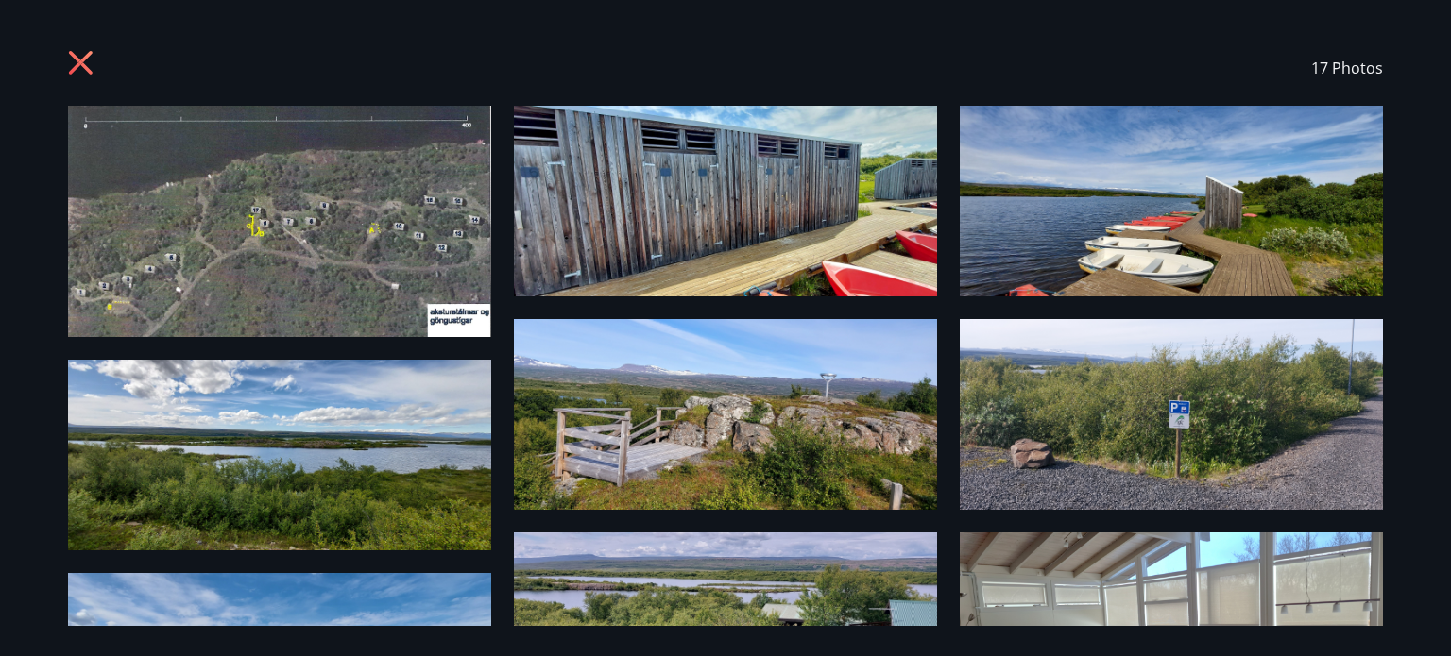
click at [91, 77] on icon at bounding box center [83, 65] width 30 height 30
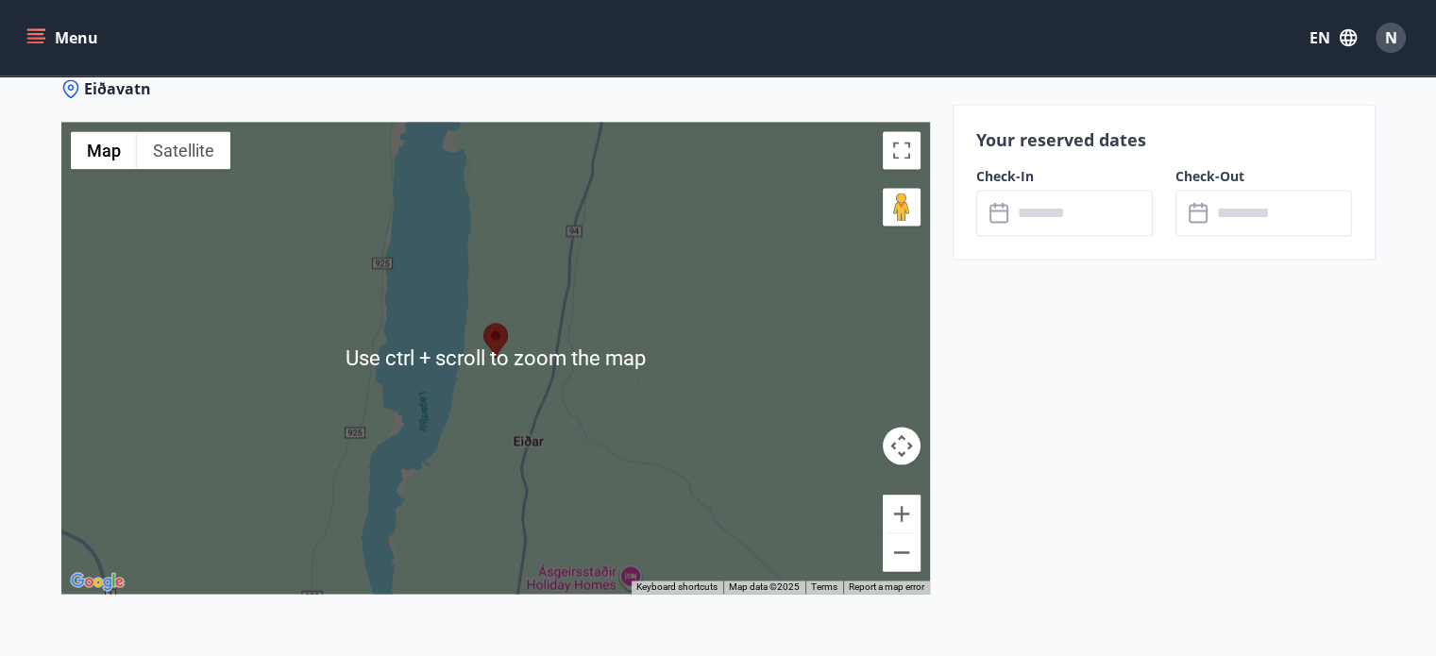
scroll to position [3028, 0]
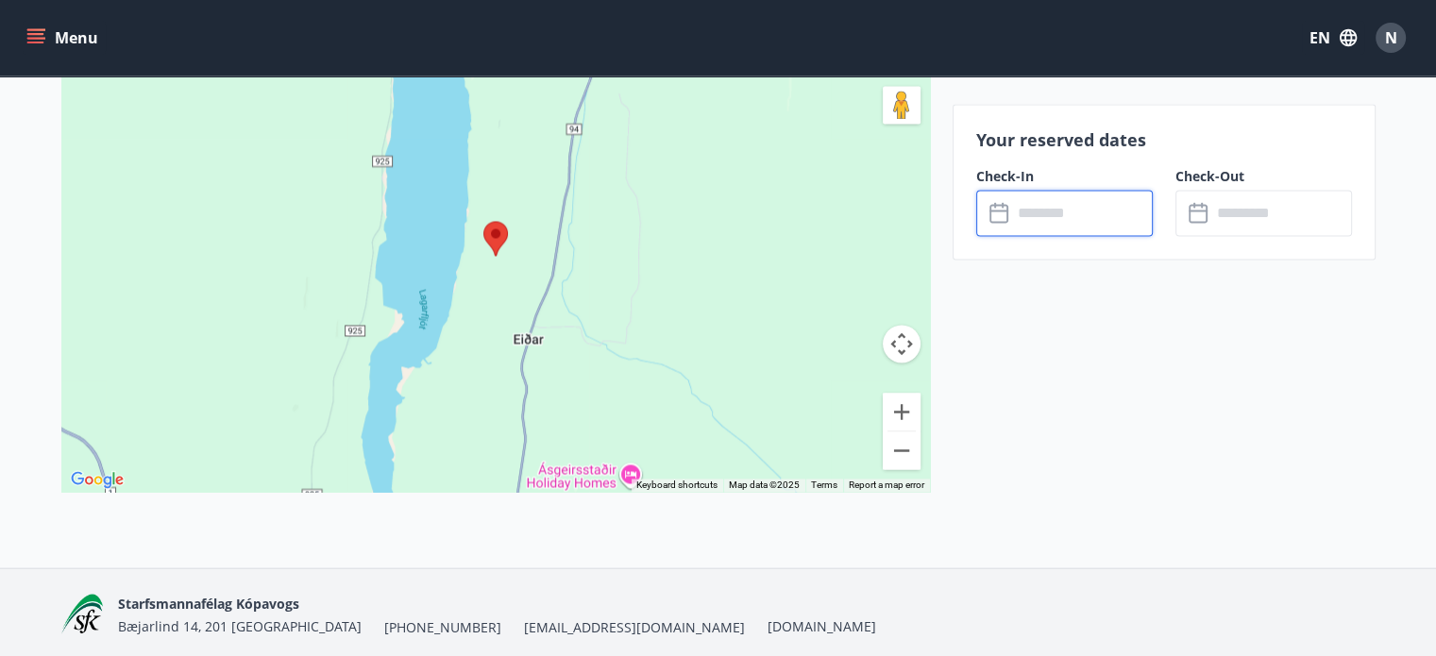
click at [1056, 221] on input "text" at bounding box center [1082, 213] width 141 height 46
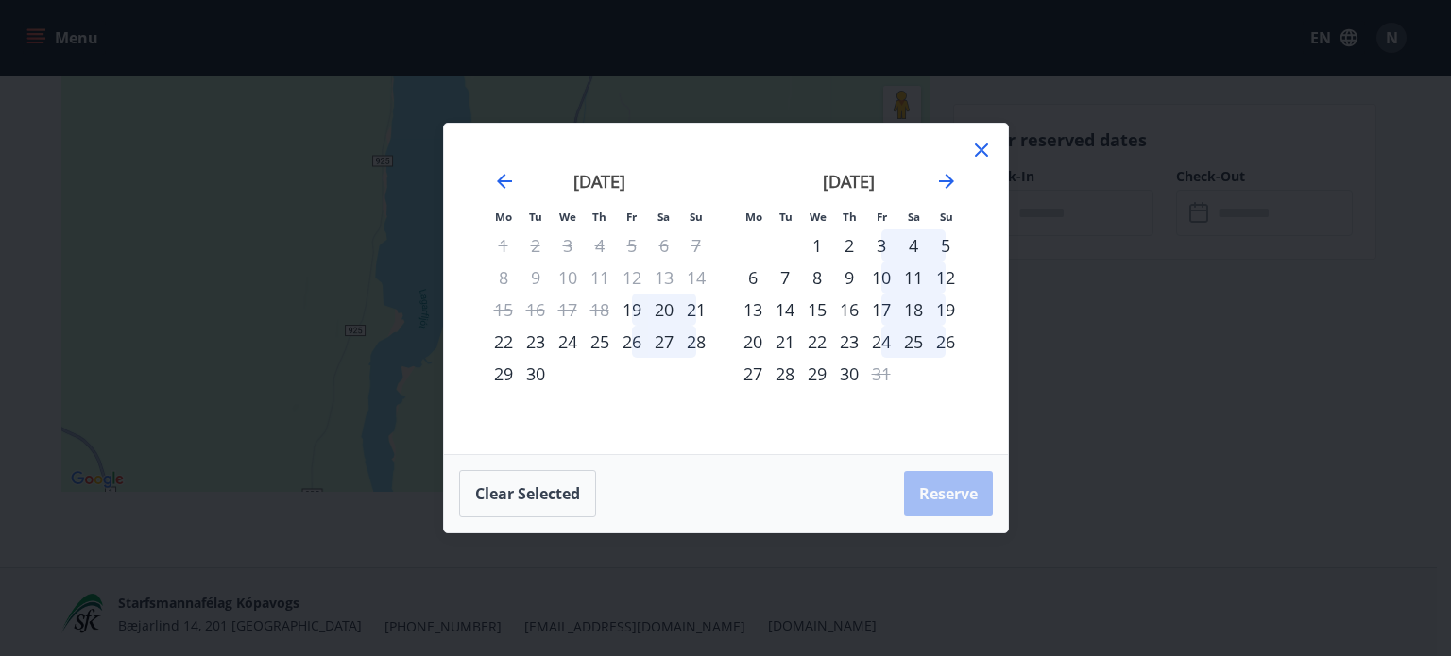
click at [636, 334] on div "26" at bounding box center [632, 342] width 32 height 32
click at [699, 347] on div "28" at bounding box center [696, 342] width 32 height 32
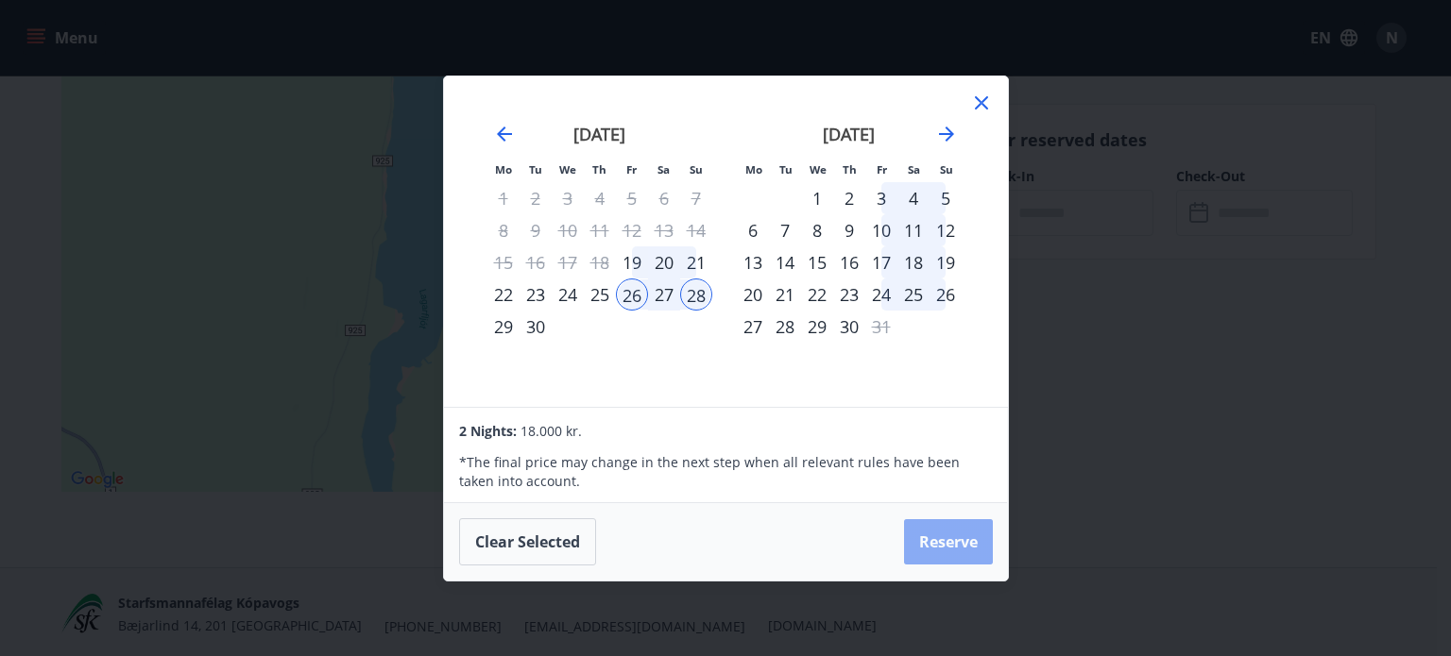
click at [944, 543] on button "Reserve" at bounding box center [948, 541] width 89 height 45
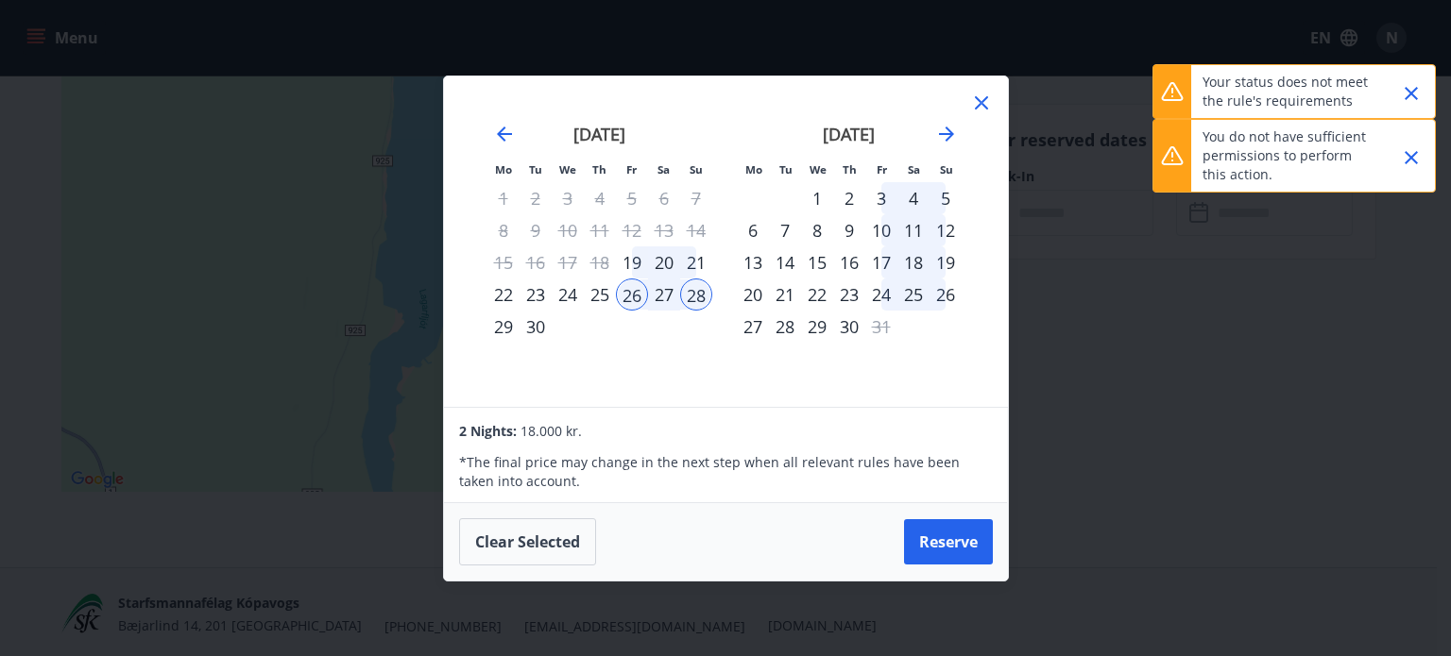
click at [1405, 86] on icon "Close" at bounding box center [1411, 93] width 23 height 23
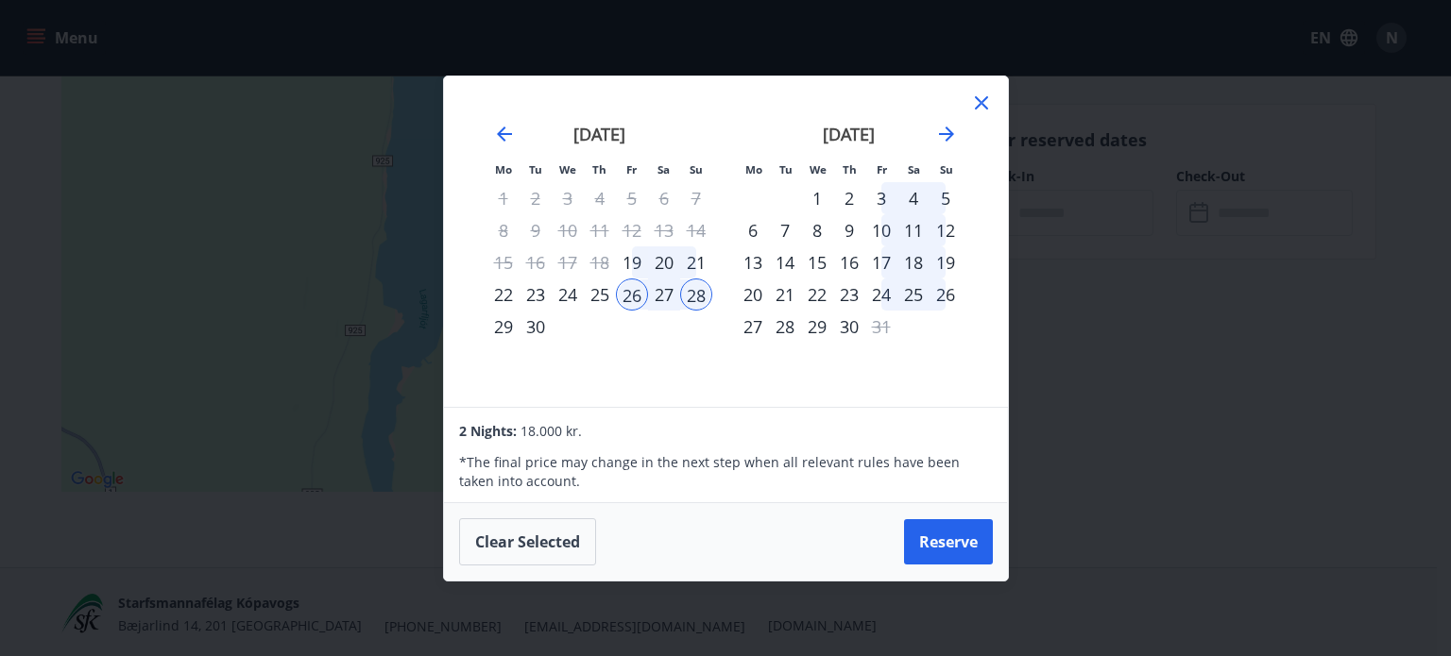
click at [1417, 111] on div "Mo Tu We Th Fr Sa Su Mo Tu We Th Fr Sa Su August 2025 1 2 3 4 5 6 7 8 9 10 11 1…" at bounding box center [725, 328] width 1451 height 656
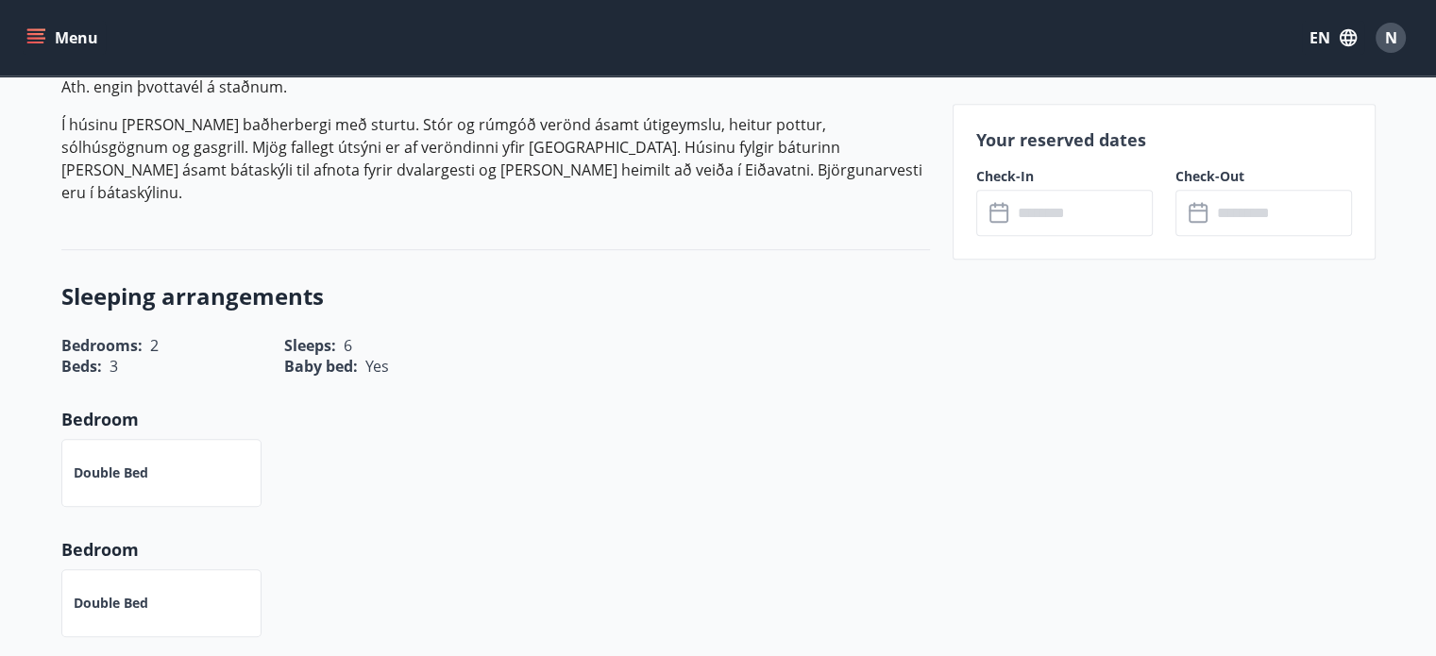
scroll to position [0, 0]
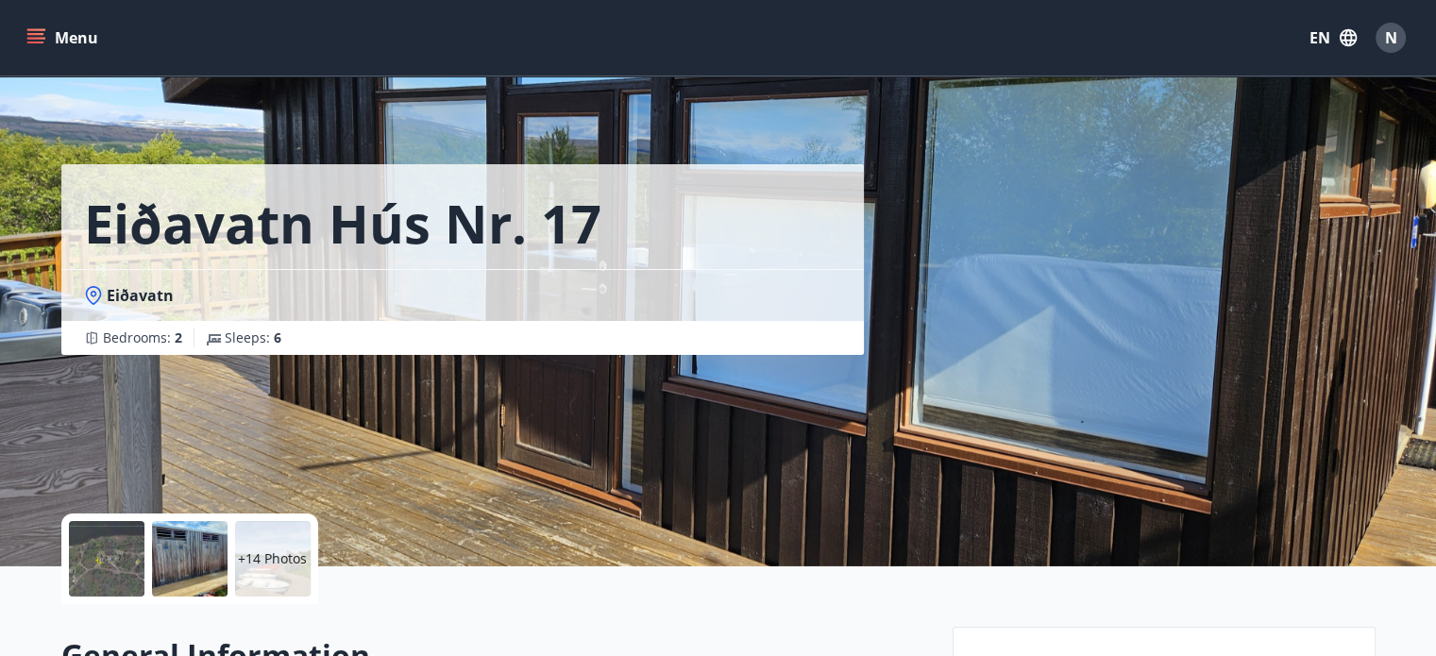
click at [57, 33] on button "Menu" at bounding box center [64, 38] width 83 height 34
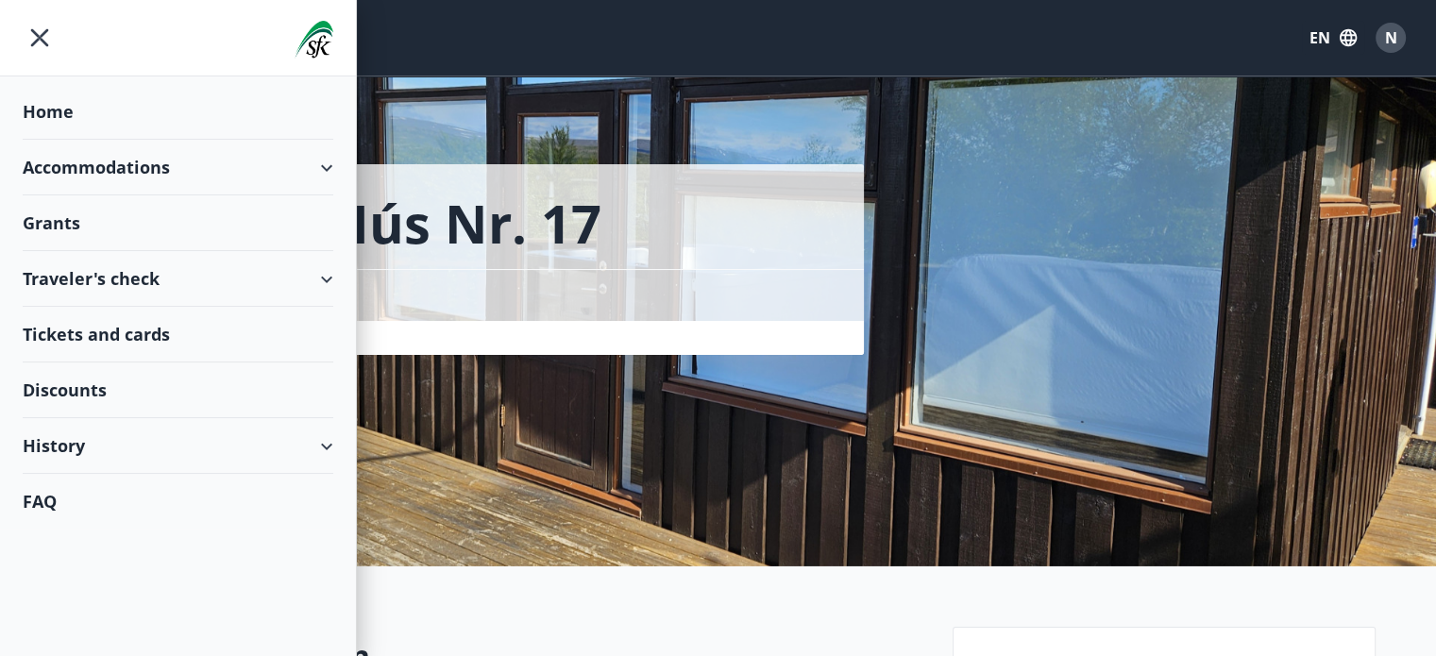
click at [212, 186] on div "Accommodations" at bounding box center [178, 168] width 311 height 56
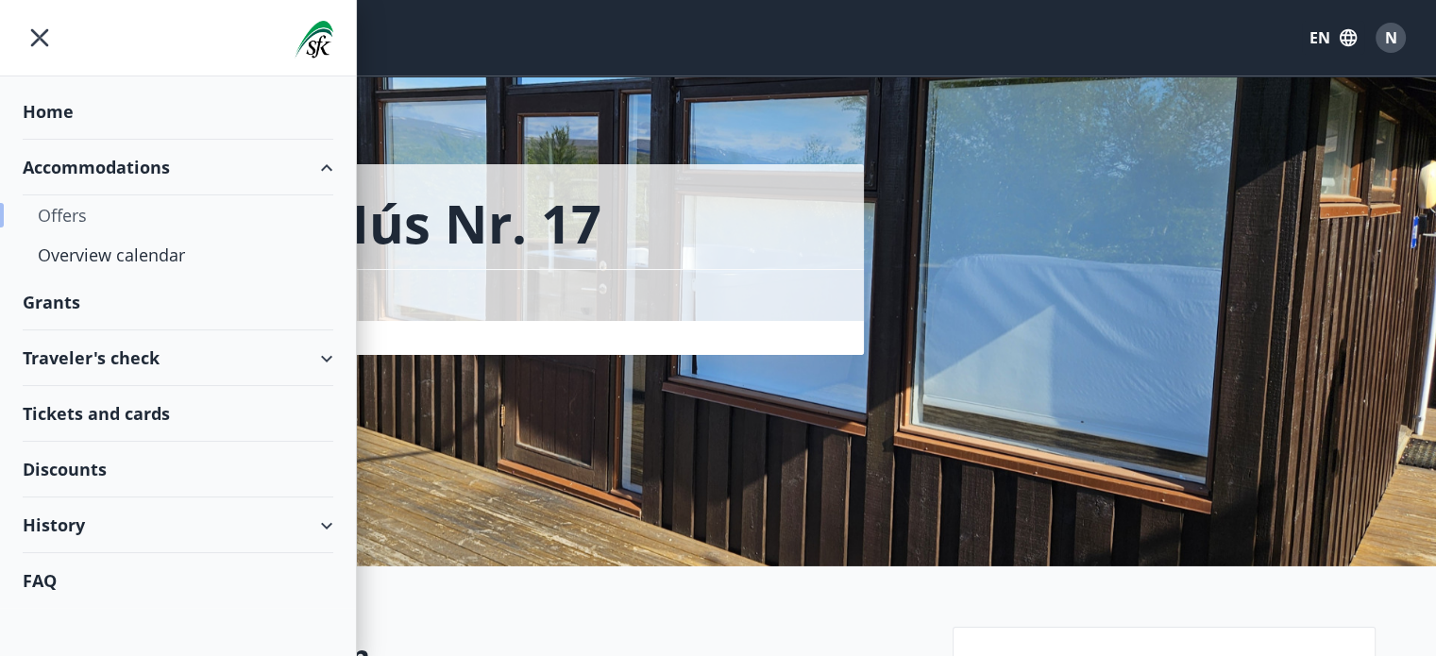
click at [76, 216] on div "Offers" at bounding box center [178, 215] width 280 height 40
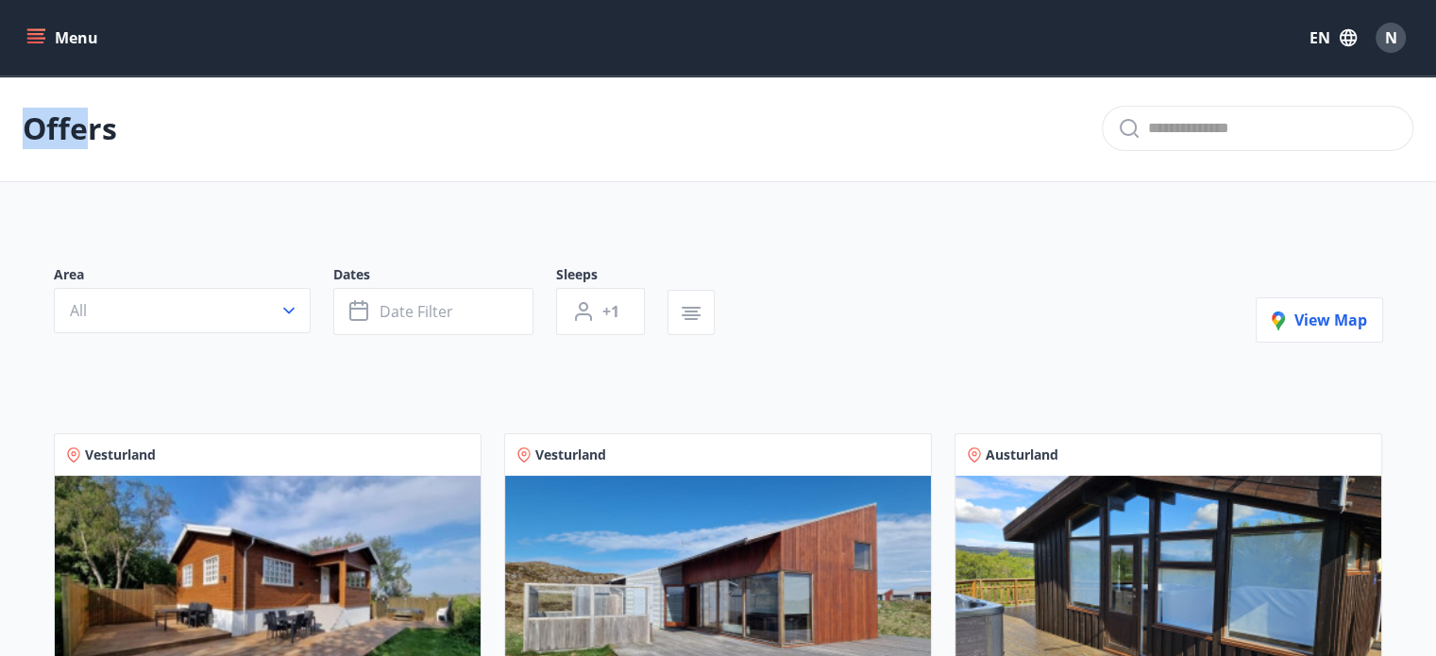
drag, startPoint x: 79, startPoint y: 155, endPoint x: 101, endPoint y: 41, distance: 116.3
click at [101, 41] on button "Menu" at bounding box center [64, 38] width 83 height 34
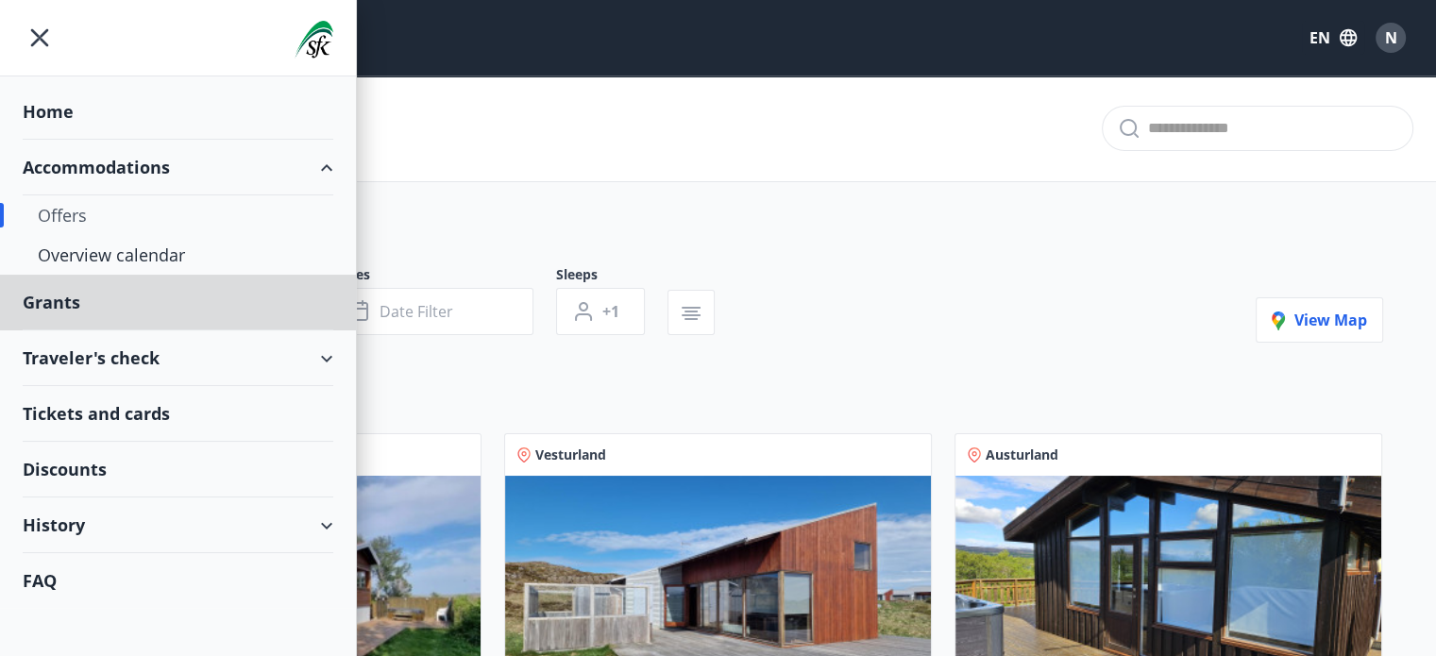
click at [85, 100] on div "Home" at bounding box center [178, 112] width 311 height 56
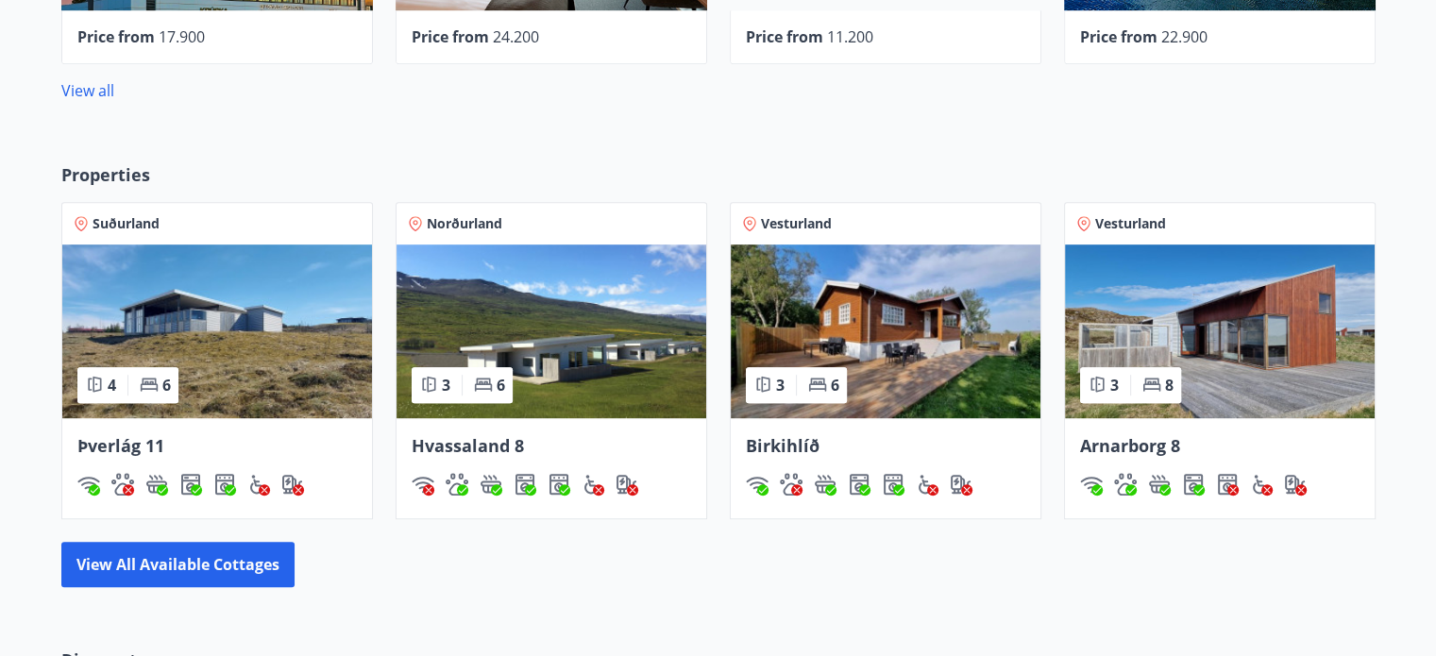
scroll to position [1207, 0]
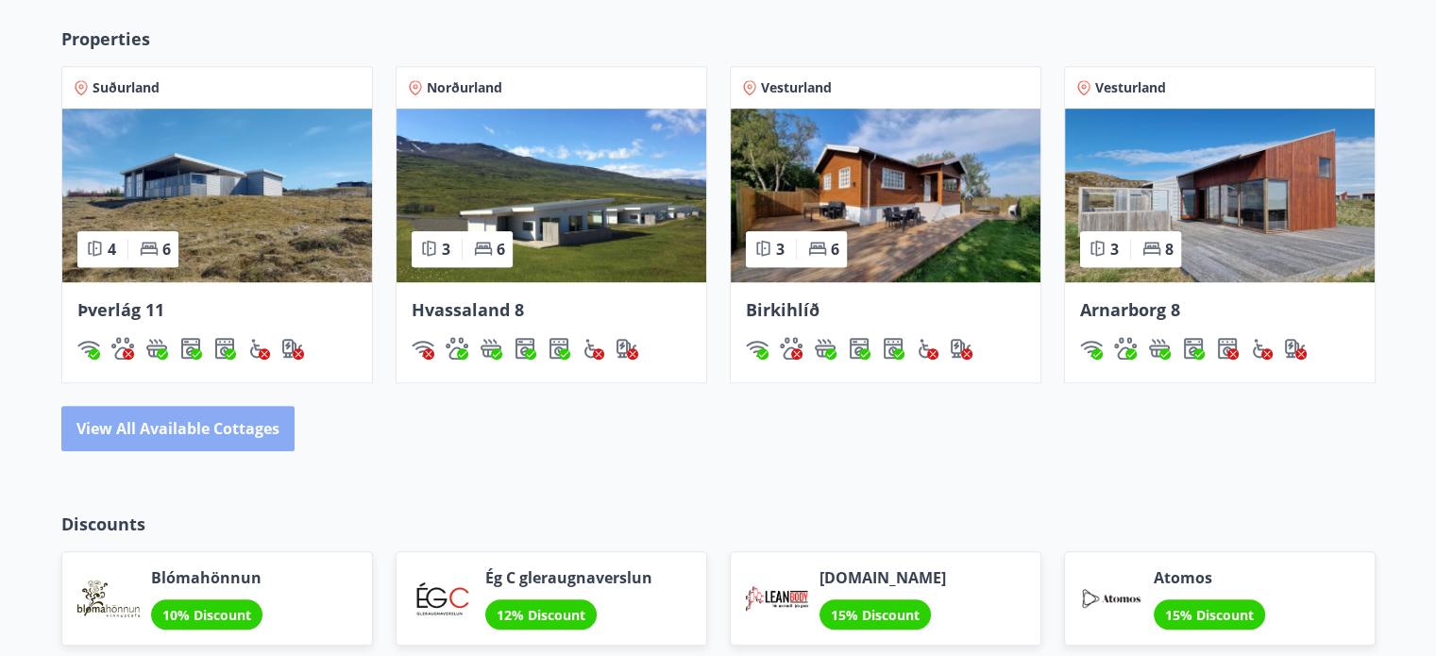
click at [195, 441] on button "View all available cottages" at bounding box center [177, 428] width 233 height 45
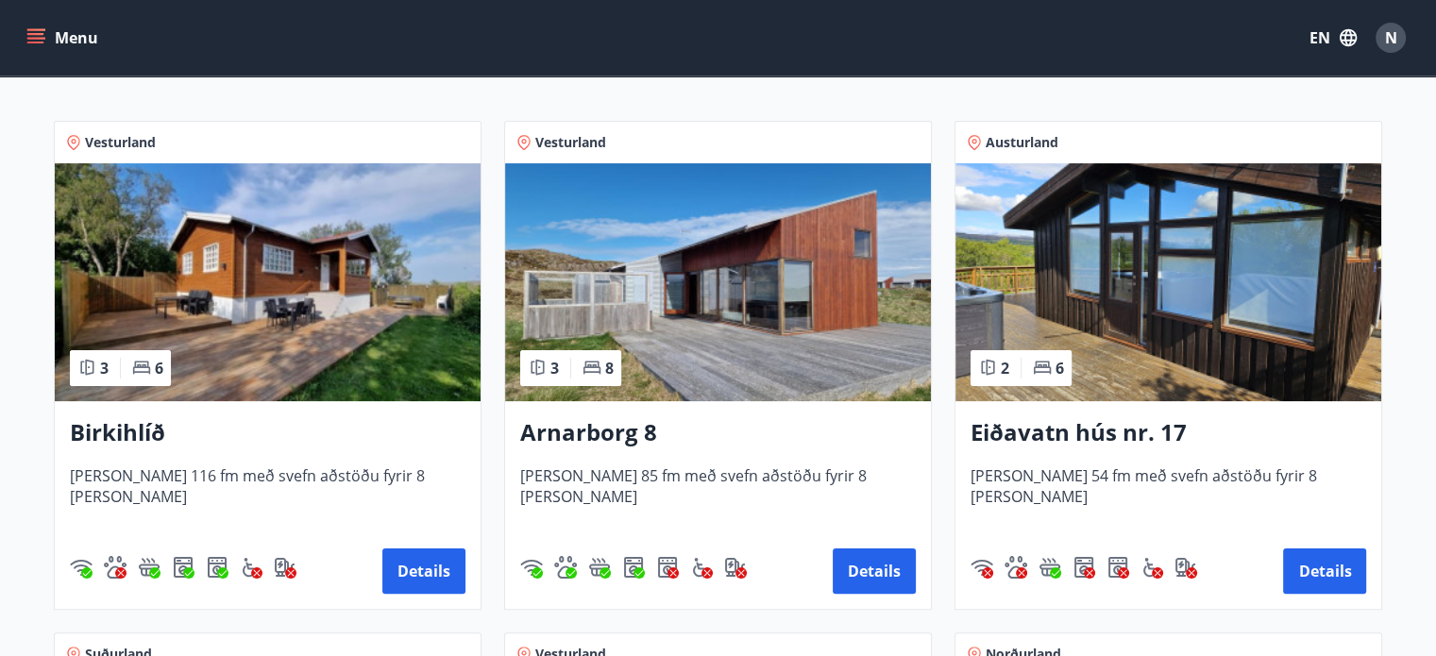
scroll to position [313, 0]
click at [1300, 577] on button "Details" at bounding box center [1324, 571] width 83 height 45
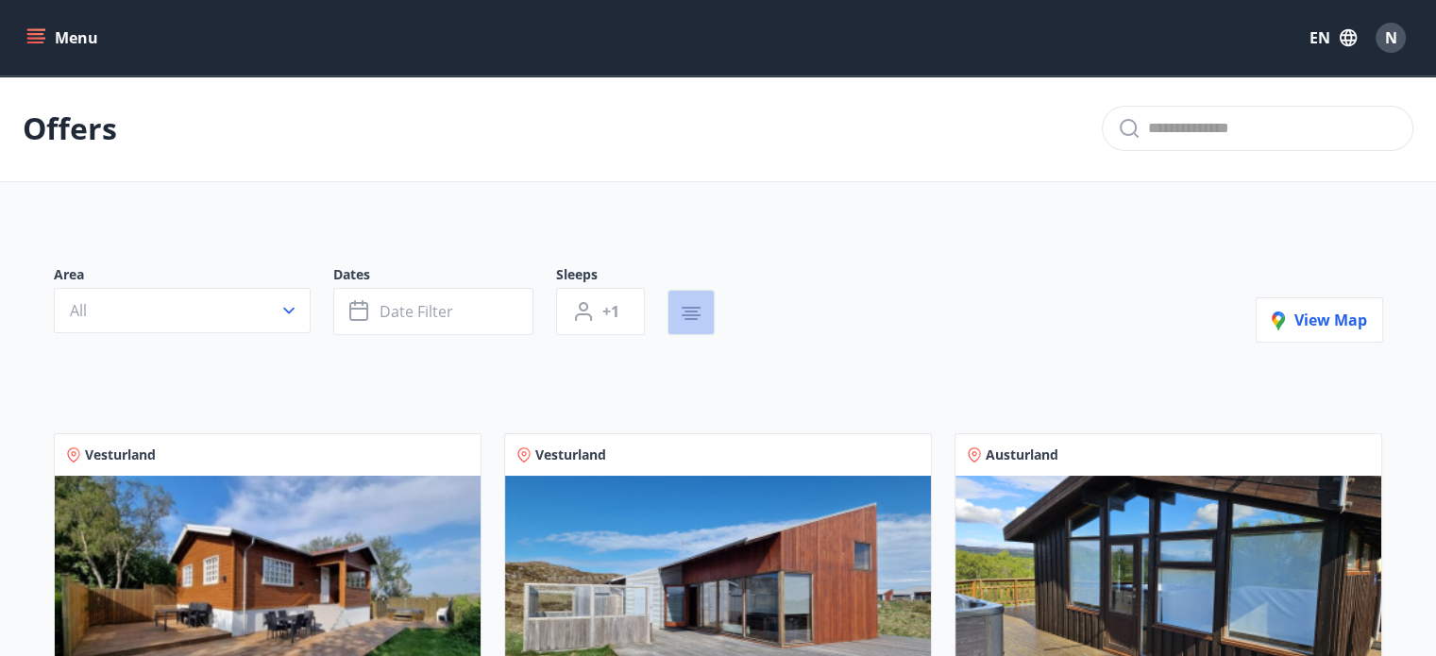
click at [702, 322] on button "button" at bounding box center [691, 312] width 47 height 45
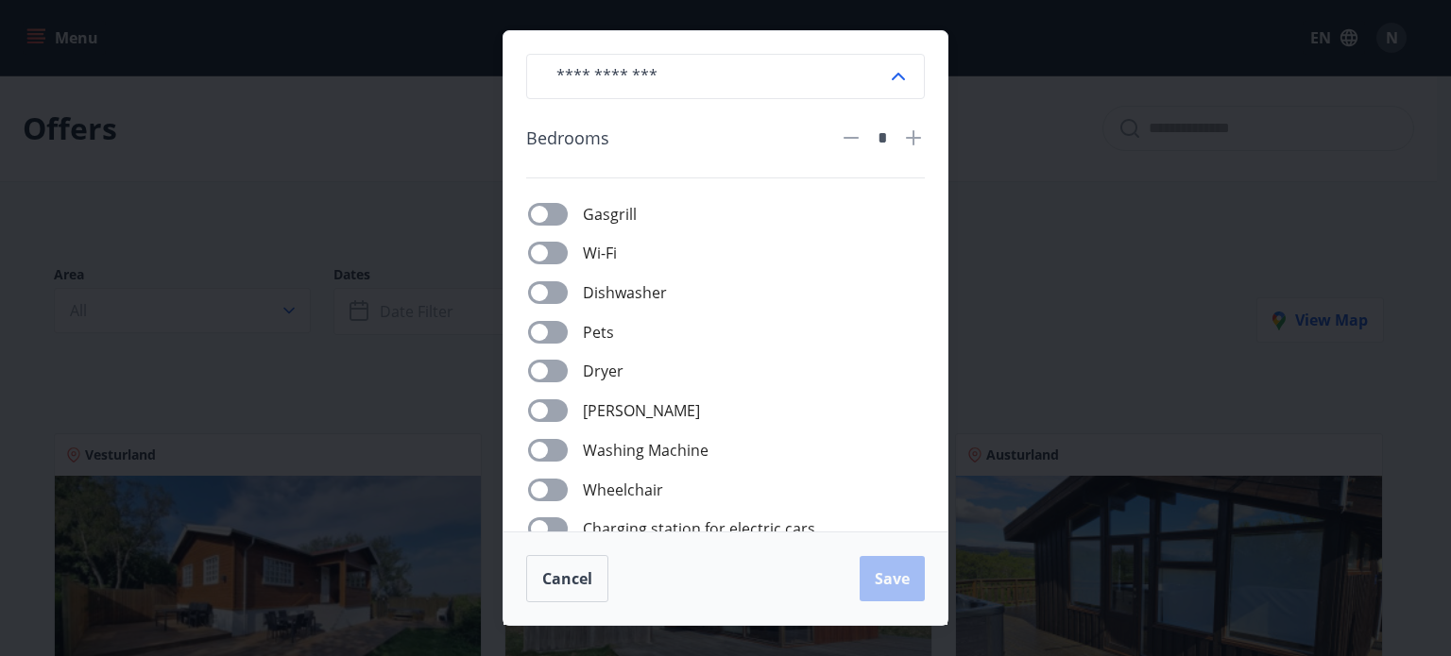
click at [1080, 302] on div "​ Bedrooms * Gasgrill Wi-Fi Dishwasher Pets Dryer Jacuzzi Washing Machine Wheel…" at bounding box center [725, 328] width 1451 height 656
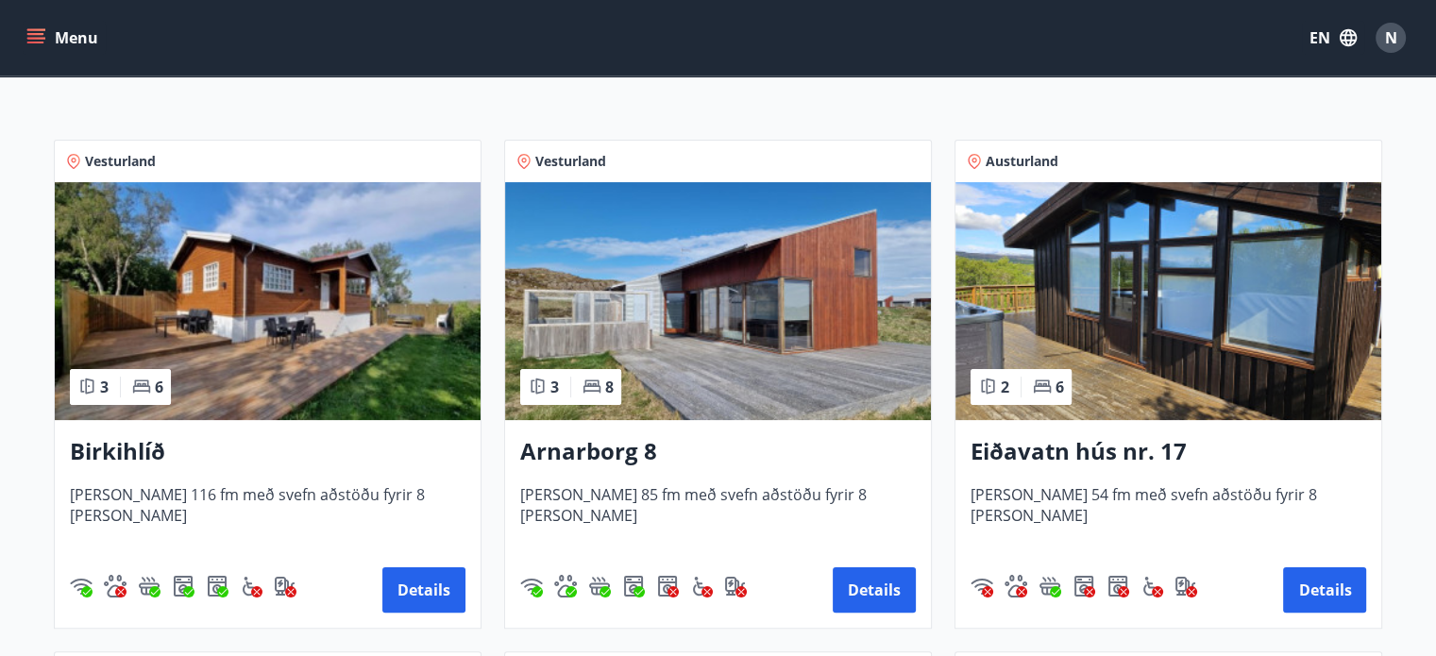
scroll to position [297, 0]
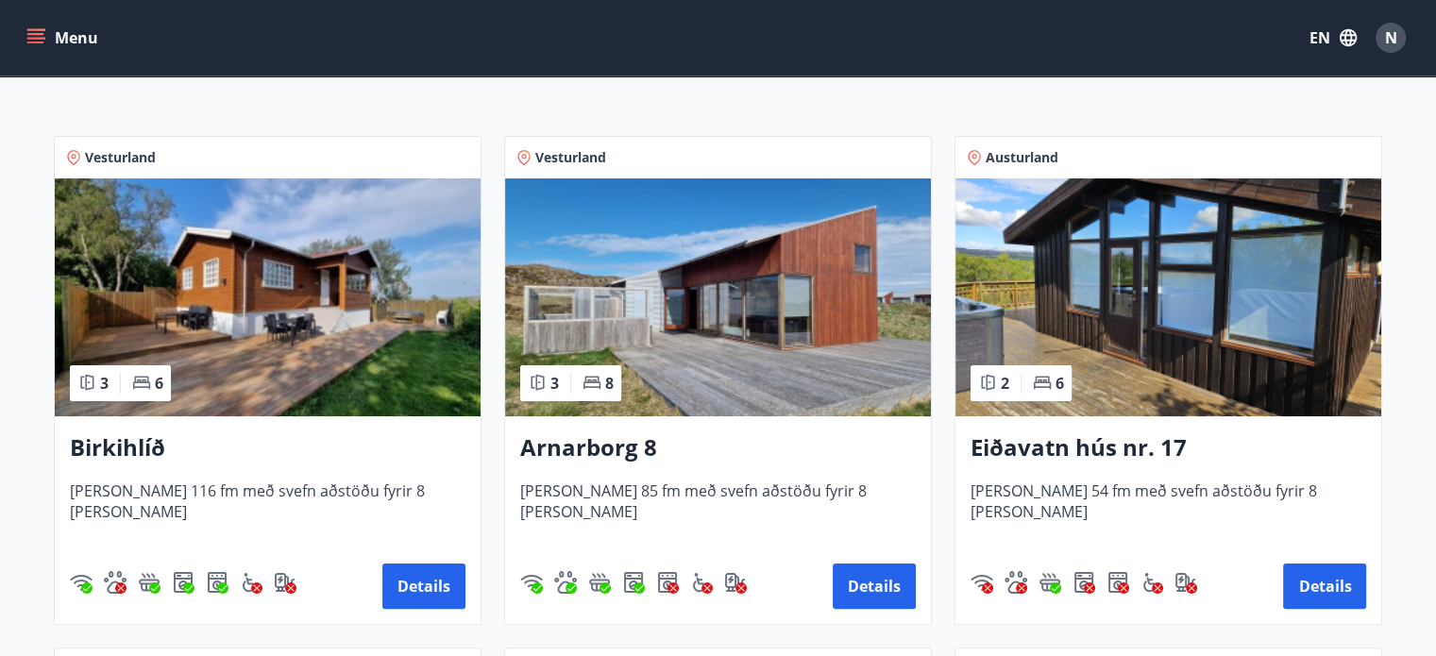
click at [339, 334] on img at bounding box center [268, 297] width 426 height 238
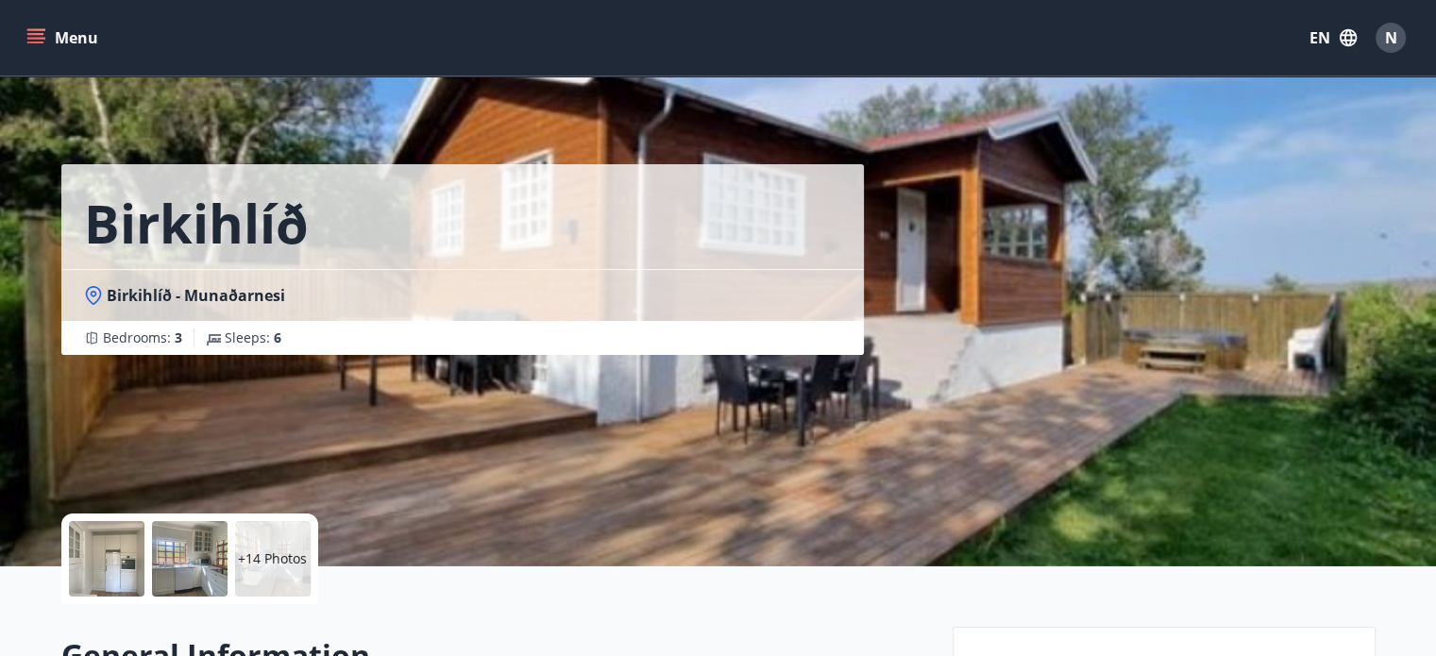
click at [193, 539] on div at bounding box center [190, 559] width 76 height 76
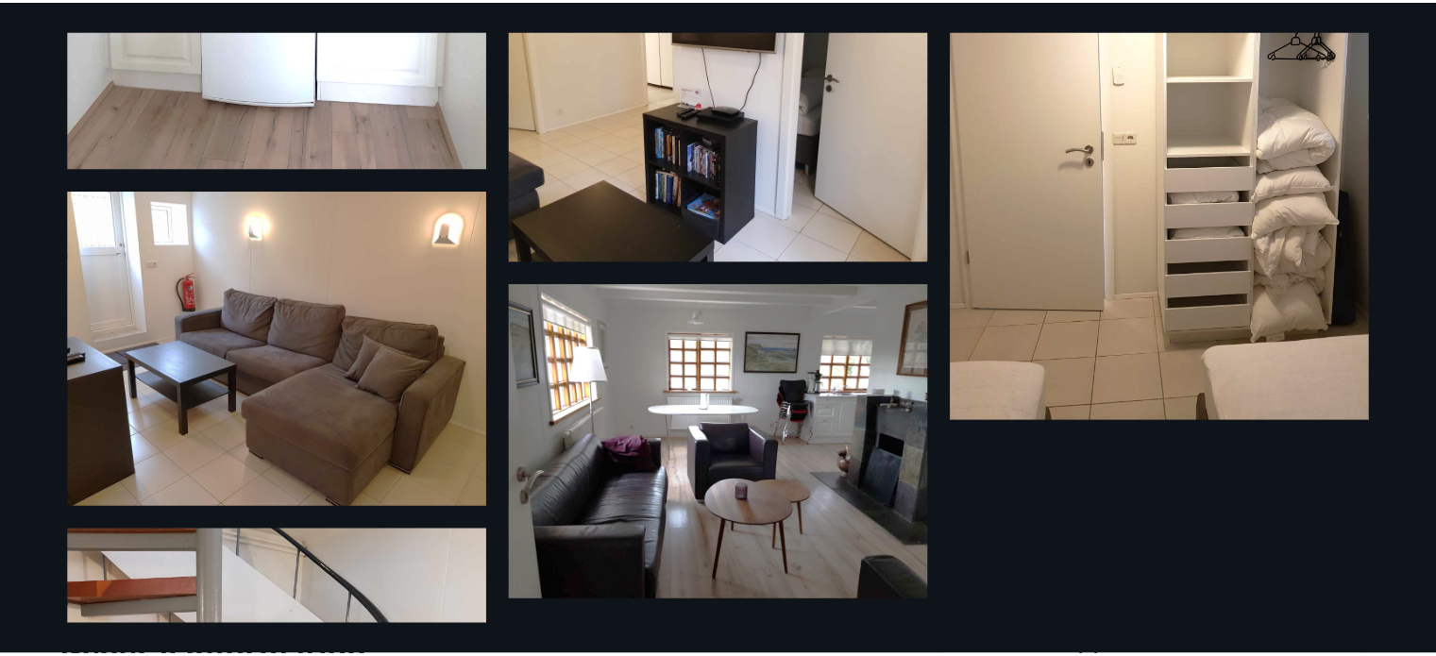
scroll to position [2336, 0]
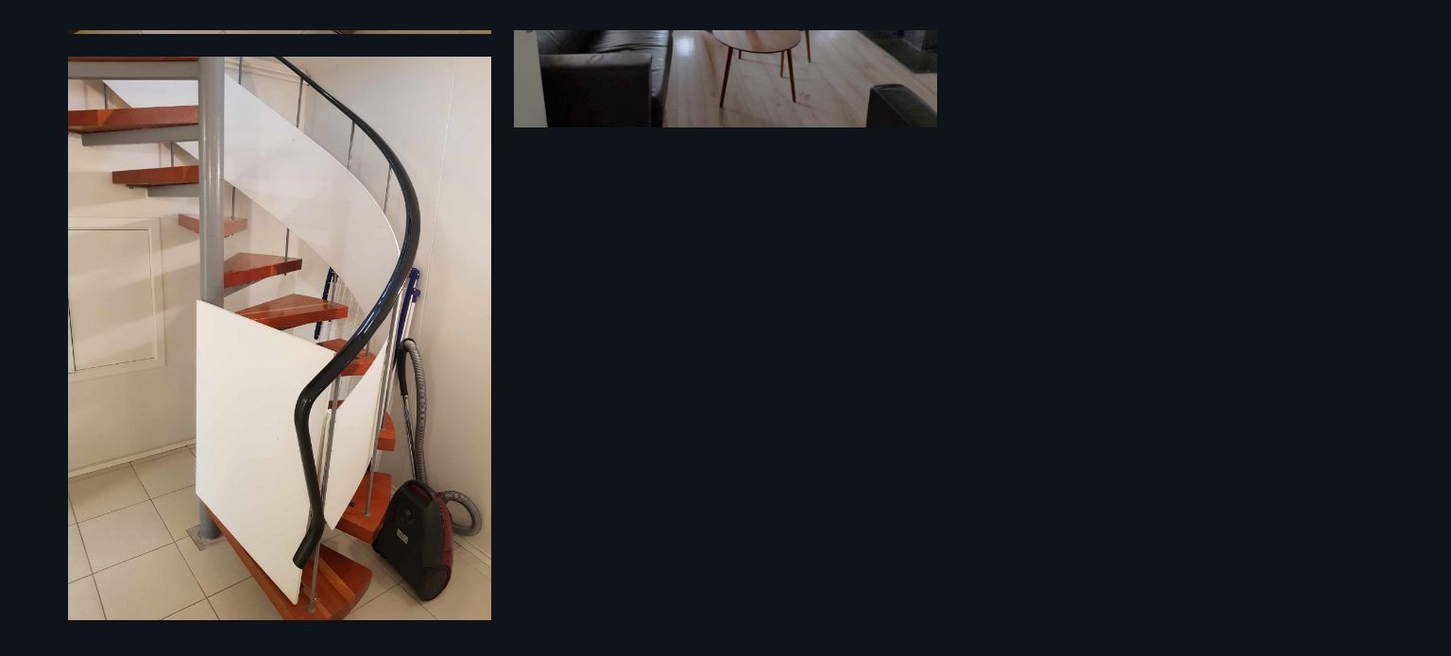
click at [0, 558] on div "20 Photos" at bounding box center [725, 328] width 1451 height 656
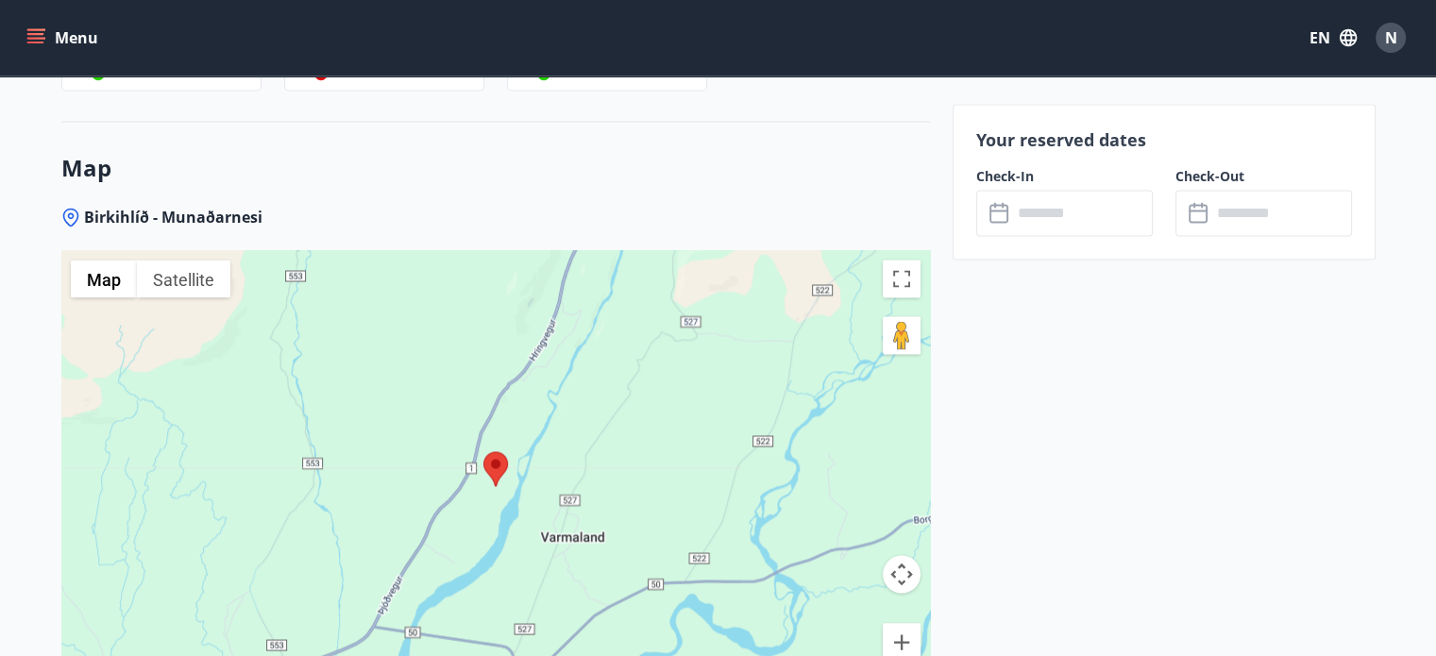
scroll to position [3330, 0]
